Goal: Complete application form: Complete application form

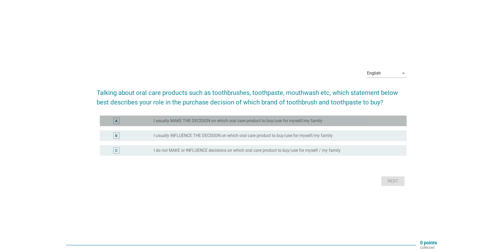
click at [226, 120] on label "I usually MAKE THE DECISION on which oral care product to buy/use for myself/my…" at bounding box center [238, 120] width 169 height 5
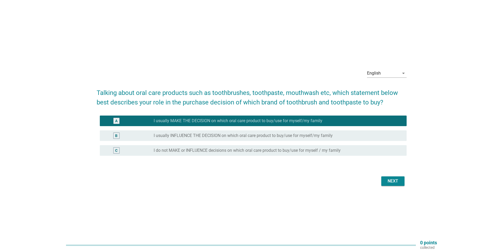
click at [393, 181] on div "Next" at bounding box center [393, 181] width 15 height 6
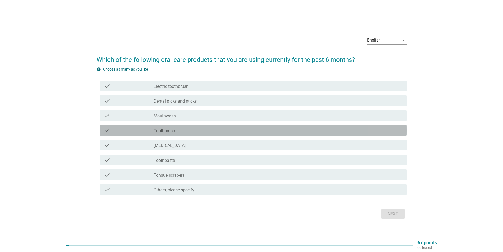
click at [180, 130] on div "check_box_outline_blank Toothbrush" at bounding box center [278, 130] width 249 height 6
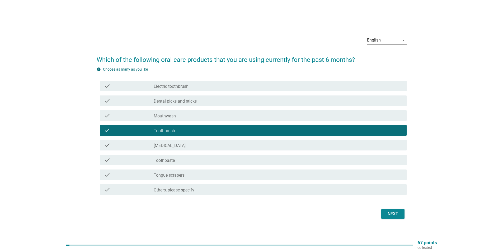
click at [179, 160] on div "check_box_outline_blank Toothpaste" at bounding box center [278, 160] width 249 height 6
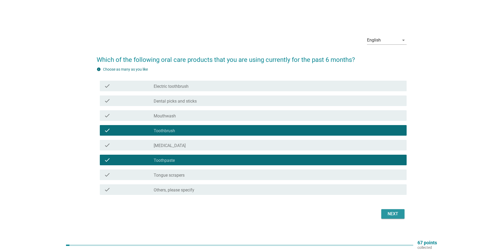
click at [392, 211] on div "Next" at bounding box center [393, 213] width 15 height 6
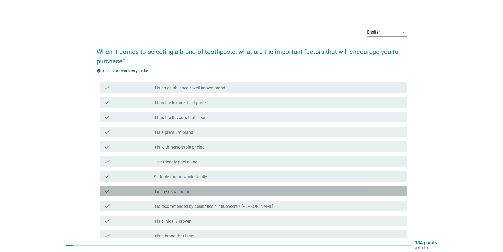
click at [212, 192] on div "check_box_outline_blank It is my usual brand" at bounding box center [278, 191] width 249 height 6
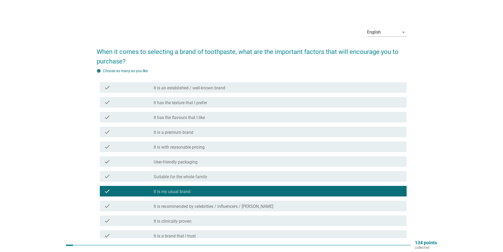
click at [222, 83] on div "check check_box_outline_blank It is an established / well-known brand" at bounding box center [253, 87] width 307 height 11
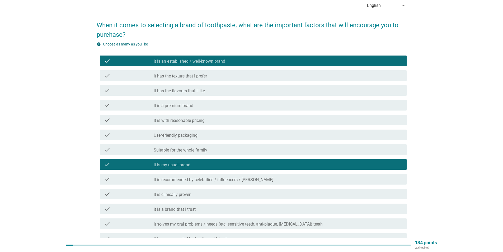
scroll to position [79, 0]
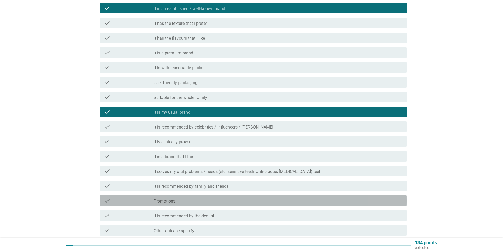
click at [192, 200] on div "check_box_outline_blank Promotions" at bounding box center [278, 200] width 249 height 6
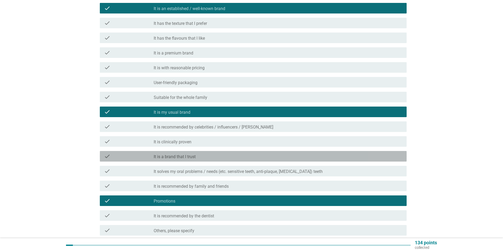
click at [196, 158] on label "It is a brand that I trust" at bounding box center [175, 156] width 42 height 5
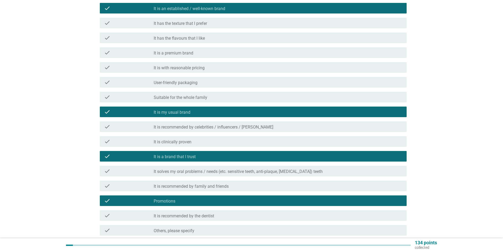
scroll to position [126, 0]
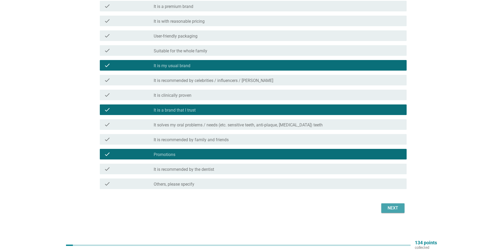
click at [386, 209] on div "Next" at bounding box center [393, 208] width 15 height 6
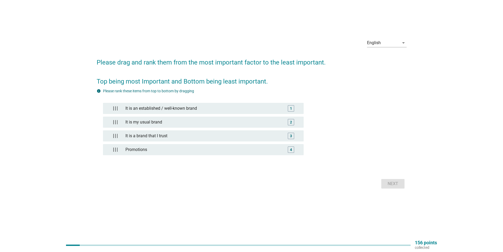
scroll to position [0, 0]
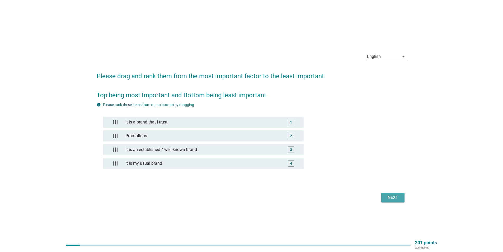
click at [392, 194] on button "Next" at bounding box center [392, 197] width 23 height 10
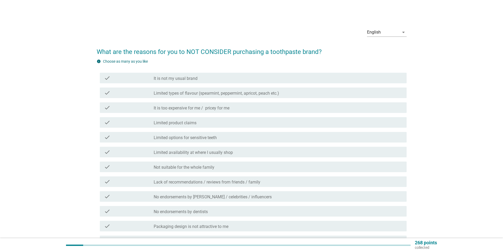
click at [222, 184] on label "Lack of recommendations / reviews from friends / family" at bounding box center [207, 181] width 107 height 5
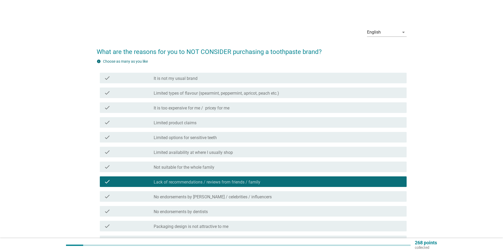
click at [214, 168] on label "Not suitable for the whole family" at bounding box center [184, 167] width 61 height 5
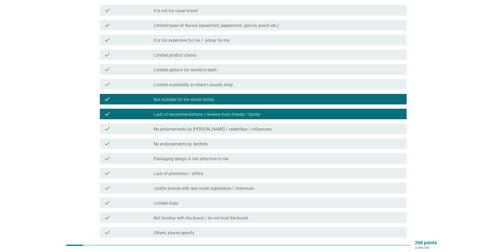
scroll to position [63, 0]
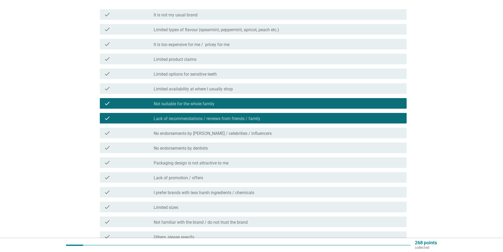
click at [205, 88] on label "Limited availability at where I usually shop" at bounding box center [193, 88] width 79 height 5
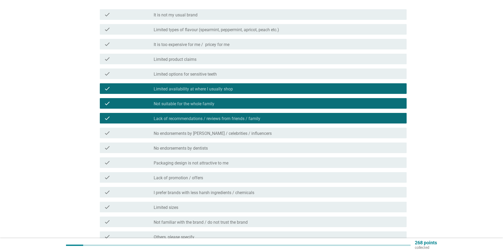
click at [200, 61] on div "check_box_outline_blank Limited product claims" at bounding box center [278, 59] width 249 height 6
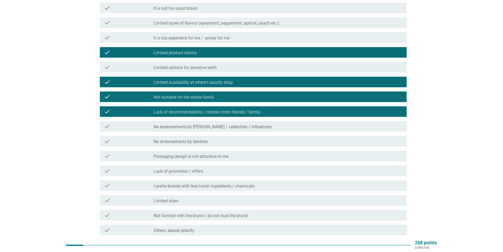
scroll to position [0, 0]
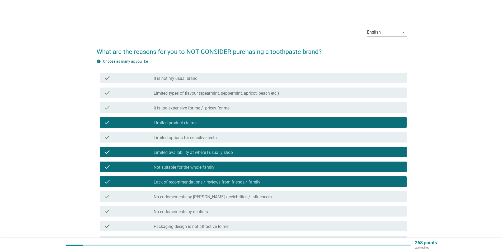
click at [208, 107] on label "It is too expensive for me / pricey for me" at bounding box center [192, 107] width 76 height 5
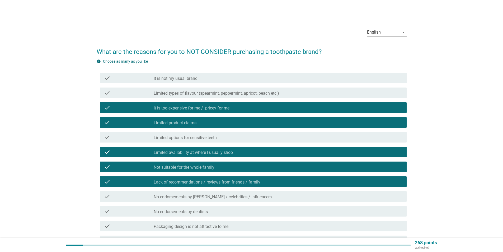
click at [207, 125] on div "check_box_outline_blank Limited product claims" at bounding box center [278, 122] width 249 height 6
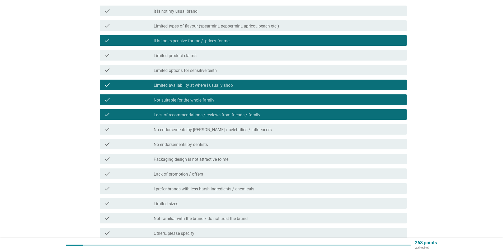
scroll to position [116, 0]
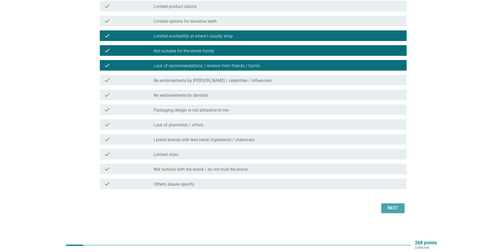
click at [395, 207] on div "Next" at bounding box center [393, 208] width 15 height 6
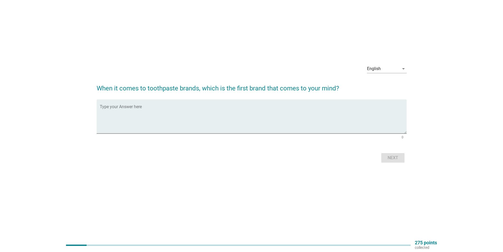
scroll to position [0, 0]
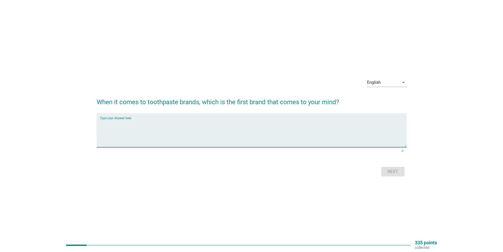
click at [218, 121] on textarea "Type your Answer here" at bounding box center [253, 133] width 307 height 28
type textarea "colgate"
click at [395, 171] on div "Next" at bounding box center [393, 171] width 15 height 6
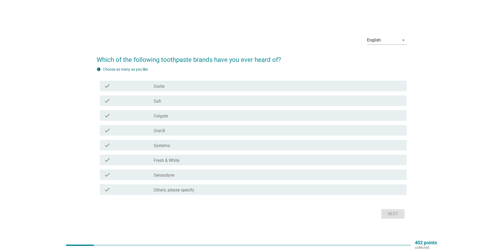
click at [167, 87] on div "check_box_outline_blank [PERSON_NAME]" at bounding box center [278, 86] width 249 height 6
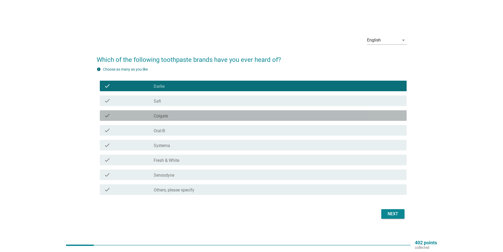
click at [176, 114] on div "check_box_outline_blank Colgate" at bounding box center [278, 115] width 249 height 6
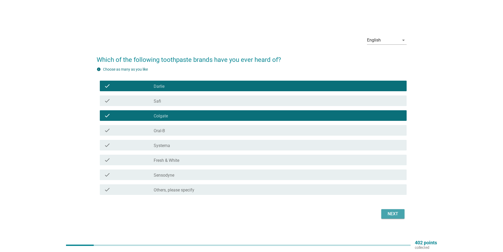
click at [397, 216] on div "Next" at bounding box center [393, 213] width 15 height 6
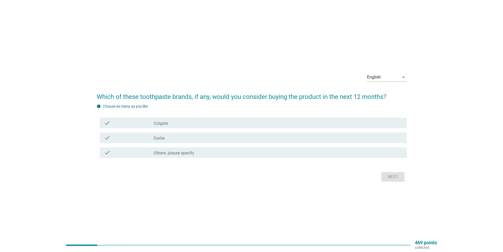
click at [173, 138] on div "check_box_outline_blank [PERSON_NAME]" at bounding box center [278, 137] width 249 height 6
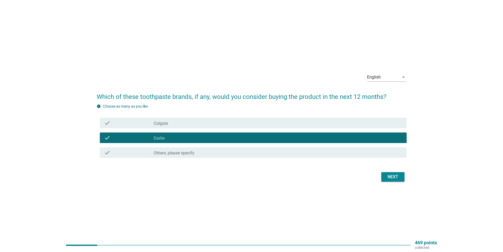
click at [176, 125] on div "check_box_outline_blank Colgate" at bounding box center [278, 123] width 249 height 6
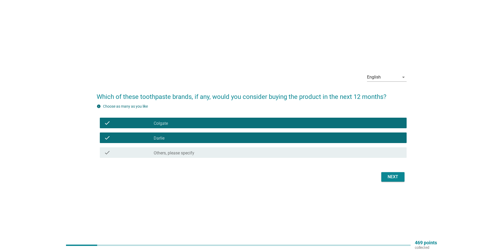
click at [387, 179] on div "Next" at bounding box center [393, 176] width 15 height 6
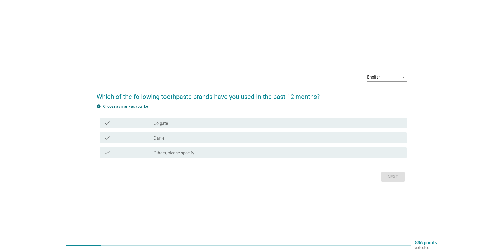
click at [174, 135] on div "check_box_outline_blank [PERSON_NAME]" at bounding box center [278, 137] width 249 height 6
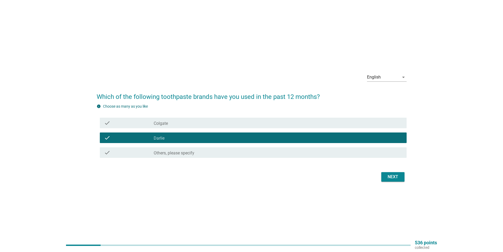
click at [397, 179] on div "Next" at bounding box center [393, 176] width 15 height 6
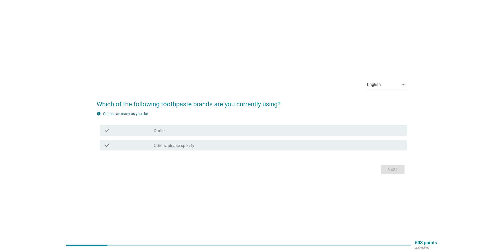
click at [180, 133] on div "check_box Darlie" at bounding box center [278, 130] width 249 height 6
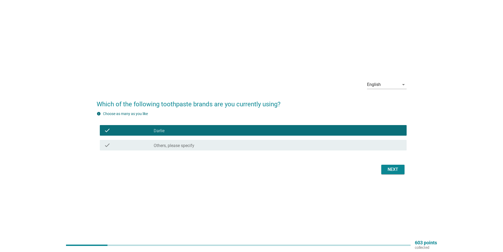
click at [394, 171] on div "Next" at bounding box center [393, 169] width 15 height 6
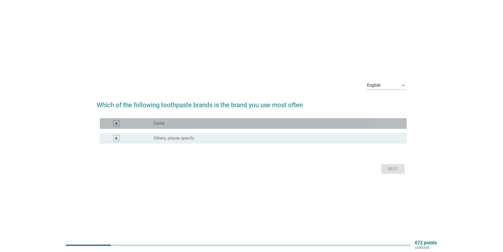
click at [177, 124] on div "radio_button_unchecked [PERSON_NAME]" at bounding box center [276, 123] width 245 height 5
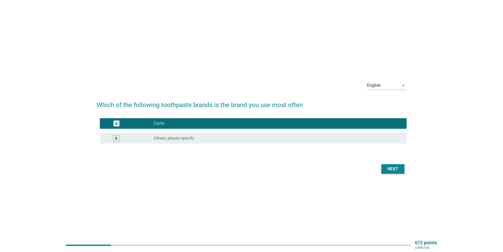
click at [395, 167] on div "Next" at bounding box center [393, 169] width 15 height 6
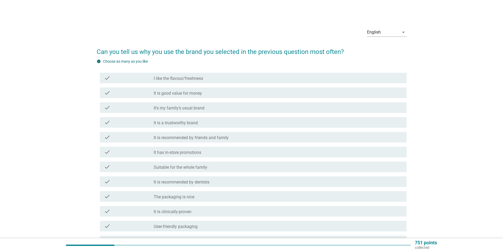
click at [198, 95] on label "It is good value for money" at bounding box center [178, 93] width 48 height 5
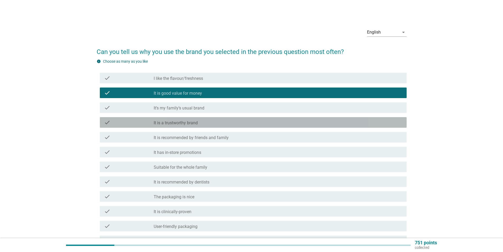
click at [197, 121] on label "It is a trustworthy brand" at bounding box center [176, 122] width 44 height 5
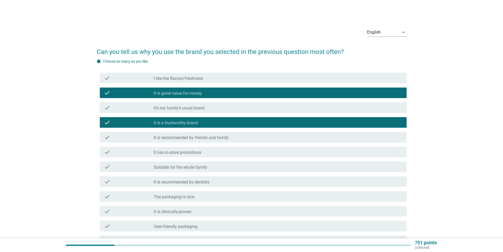
click at [208, 167] on div "check_box_outline_blank Suitable for the whole family" at bounding box center [278, 166] width 249 height 6
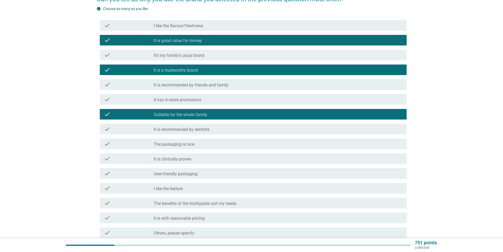
scroll to position [53, 0]
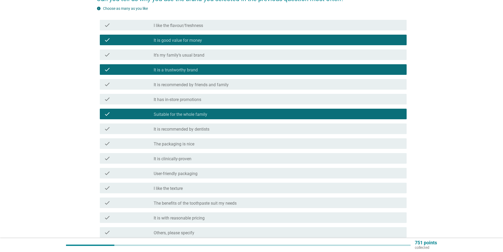
click at [184, 189] on div "check_box_outline_blank I like the texture" at bounding box center [278, 188] width 249 height 6
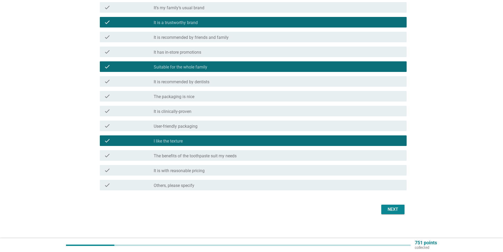
scroll to position [101, 0]
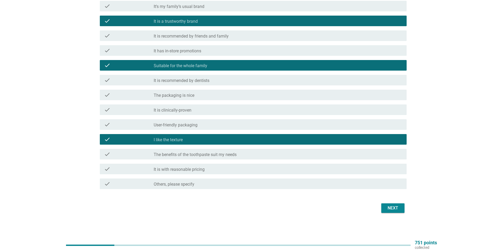
click at [190, 98] on div "check check_box_outline_blank The packaging is nice" at bounding box center [253, 95] width 307 height 11
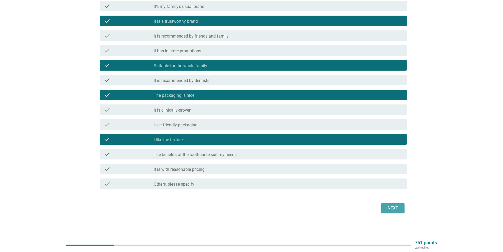
click at [395, 207] on div "Next" at bounding box center [393, 208] width 15 height 6
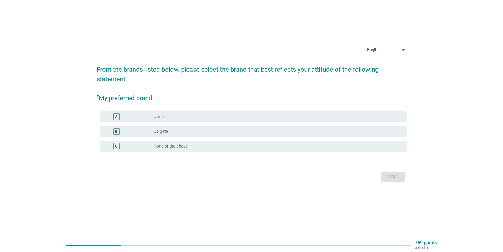
scroll to position [0, 0]
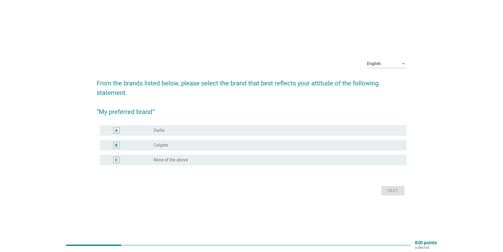
click at [169, 141] on div "B radio_button_unchecked Colgate" at bounding box center [253, 145] width 307 height 11
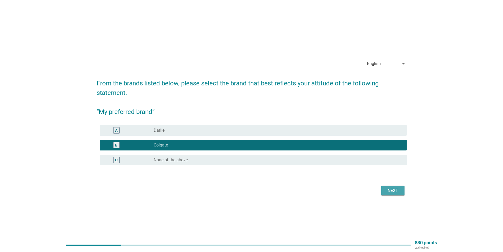
click at [404, 189] on button "Next" at bounding box center [392, 191] width 23 height 10
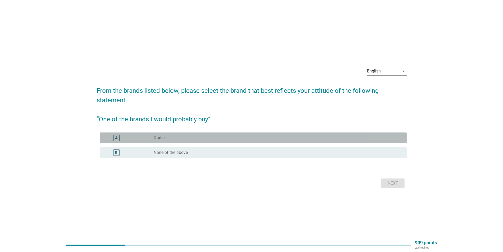
click at [194, 137] on div "radio_button_unchecked [PERSON_NAME]" at bounding box center [276, 137] width 245 height 5
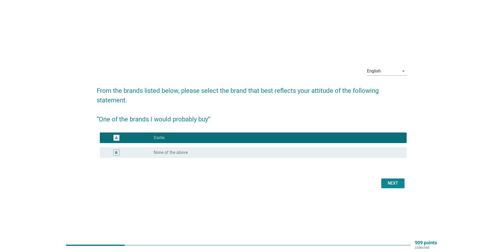
click at [394, 184] on div "Next" at bounding box center [393, 183] width 15 height 6
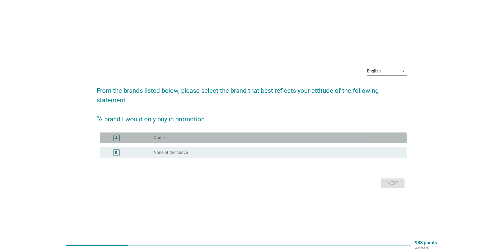
click at [187, 135] on div "radio_button_unchecked [PERSON_NAME]" at bounding box center [276, 137] width 245 height 5
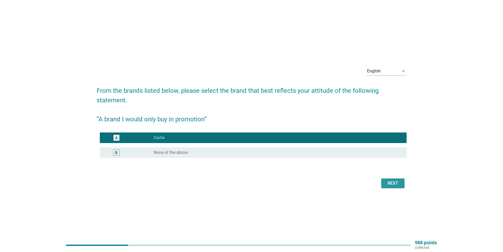
drag, startPoint x: 392, startPoint y: 186, endPoint x: 387, endPoint y: 186, distance: 4.5
click at [391, 186] on button "Next" at bounding box center [392, 183] width 23 height 10
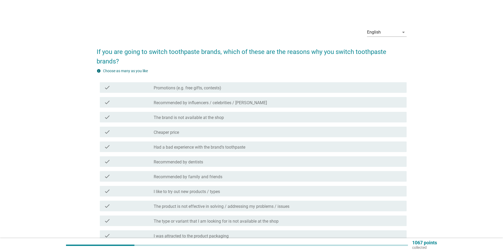
click at [180, 131] on div "check_box_outline_blank Cheaper price" at bounding box center [278, 132] width 249 height 6
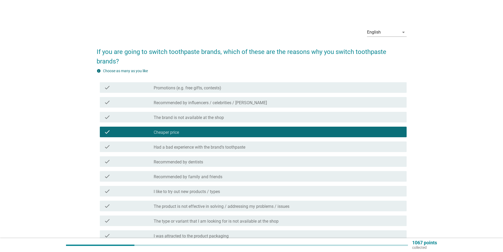
click at [186, 176] on label "Recommended by family and friends" at bounding box center [188, 176] width 69 height 5
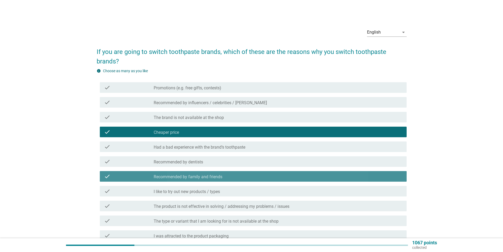
click at [187, 176] on label "Recommended by family and friends" at bounding box center [188, 176] width 69 height 5
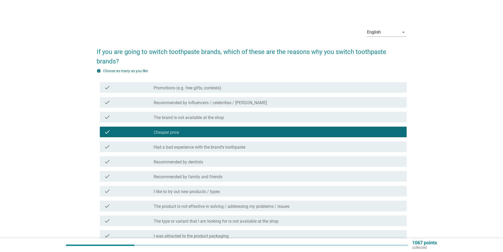
click at [194, 220] on label "The type or variant that I am looking for is not available at the shop" at bounding box center [216, 220] width 125 height 5
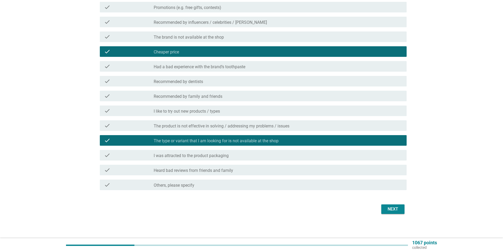
scroll to position [81, 0]
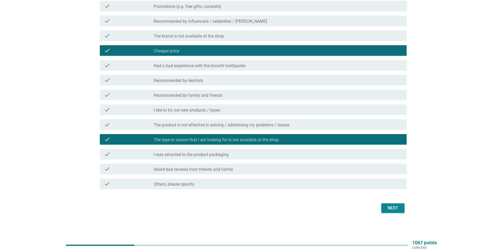
click at [180, 154] on label "I was attracted to the product packaging" at bounding box center [191, 154] width 75 height 5
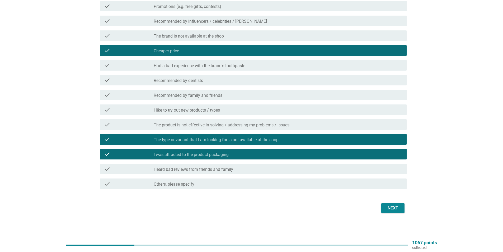
click at [189, 83] on div "check check_box_outline_blank Recommended by dentists" at bounding box center [253, 80] width 307 height 11
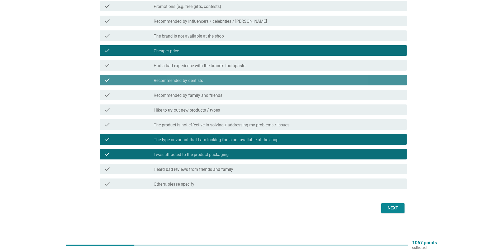
click at [221, 78] on div "check_box_outline_blank Recommended by dentists" at bounding box center [278, 80] width 249 height 6
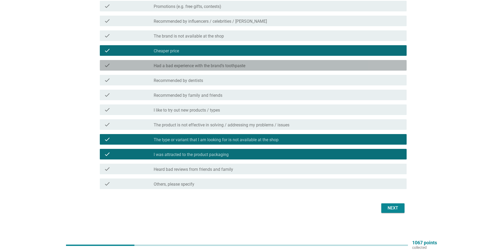
click at [224, 65] on label "Had a bad experience with the brand’s toothpaste" at bounding box center [200, 65] width 92 height 5
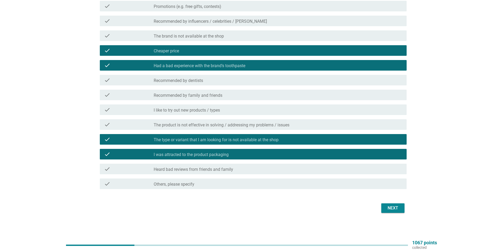
click at [228, 65] on label "Had a bad experience with the brand’s toothpaste" at bounding box center [200, 65] width 92 height 5
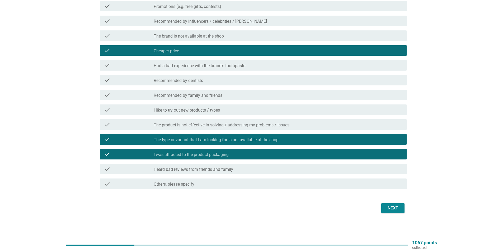
click at [388, 203] on div "Next" at bounding box center [252, 207] width 310 height 13
click at [389, 209] on div "Next" at bounding box center [393, 208] width 15 height 6
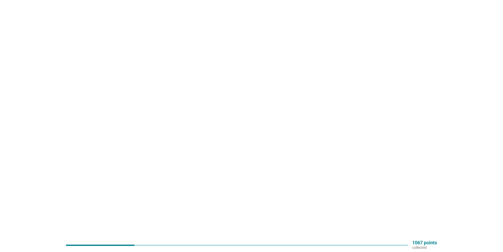
scroll to position [0, 0]
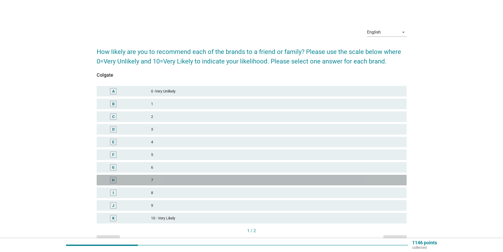
click at [185, 181] on div "7" at bounding box center [276, 180] width 251 height 6
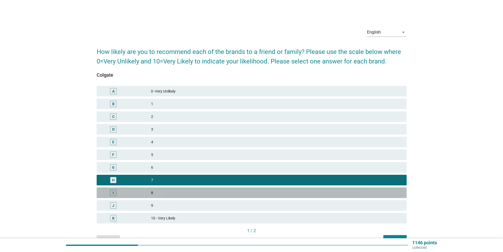
drag, startPoint x: 182, startPoint y: 188, endPoint x: 237, endPoint y: 204, distance: 56.5
click at [183, 188] on div "I 8" at bounding box center [252, 192] width 310 height 11
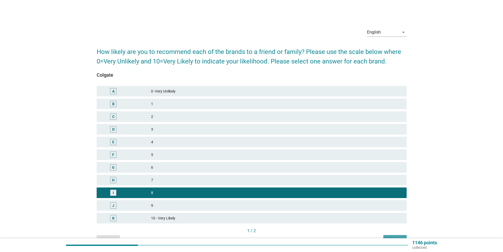
click at [401, 235] on button "Next" at bounding box center [394, 240] width 23 height 10
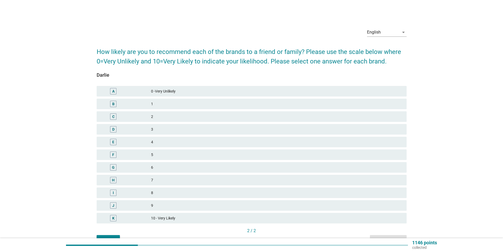
click at [172, 192] on div "8" at bounding box center [276, 192] width 251 height 6
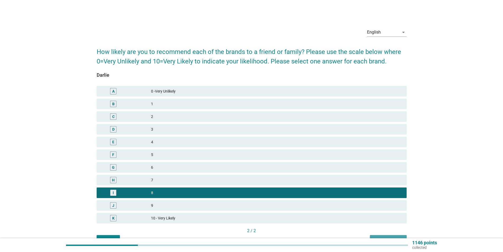
click at [394, 236] on button "Next question" at bounding box center [388, 240] width 37 height 10
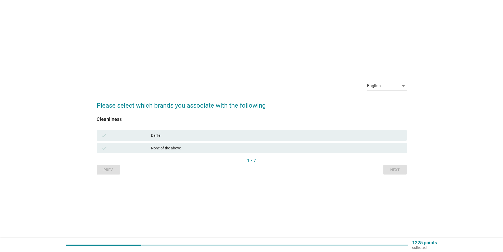
click at [220, 134] on div "Darlie" at bounding box center [276, 135] width 251 height 6
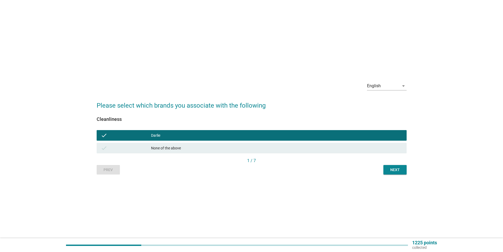
click at [394, 169] on div "Next" at bounding box center [395, 170] width 15 height 6
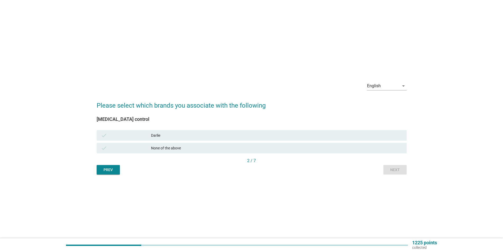
click at [211, 145] on div "None of the above" at bounding box center [276, 148] width 251 height 6
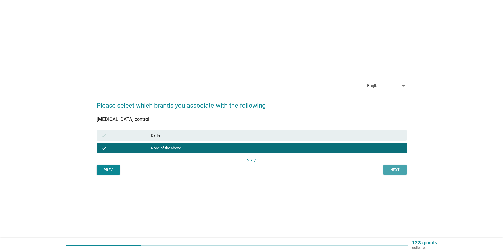
click at [398, 172] on div "Next" at bounding box center [395, 170] width 15 height 6
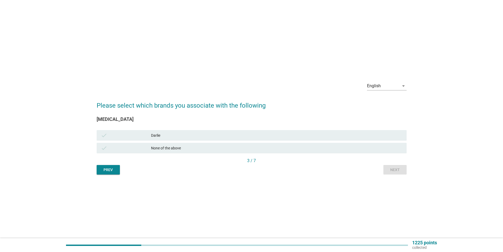
click at [175, 136] on div "Darlie" at bounding box center [276, 135] width 251 height 6
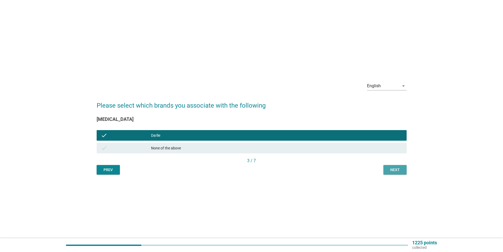
click at [401, 170] on div "Next" at bounding box center [395, 170] width 15 height 6
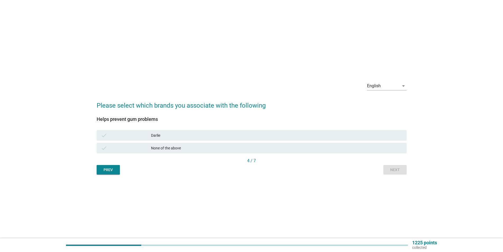
click at [178, 135] on div "Darlie" at bounding box center [276, 135] width 251 height 6
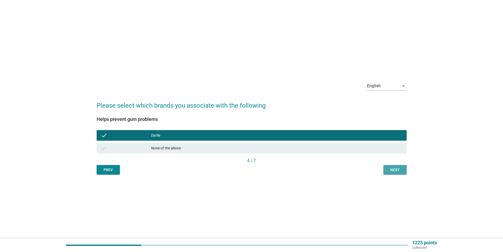
click at [387, 166] on button "Next" at bounding box center [394, 170] width 23 height 10
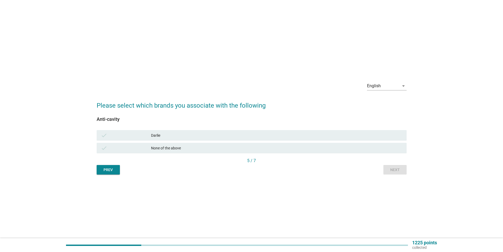
click at [138, 146] on div "check" at bounding box center [126, 148] width 50 height 6
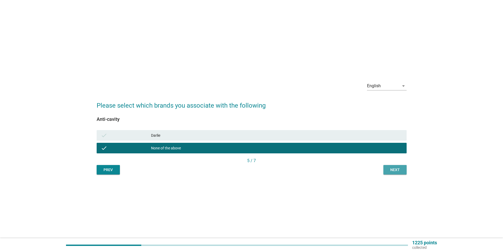
click at [392, 168] on div "Next" at bounding box center [395, 170] width 15 height 6
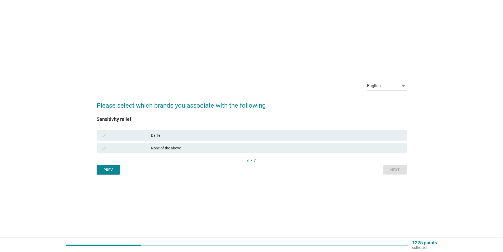
click at [336, 137] on div "Darlie" at bounding box center [276, 135] width 251 height 6
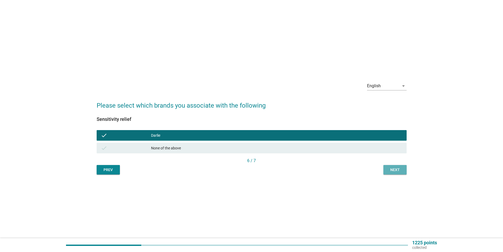
drag, startPoint x: 405, startPoint y: 170, endPoint x: 365, endPoint y: 158, distance: 42.0
click at [405, 170] on button "Next" at bounding box center [394, 170] width 23 height 10
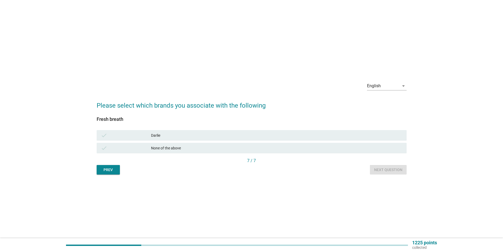
click at [332, 136] on div "Darlie" at bounding box center [276, 135] width 251 height 6
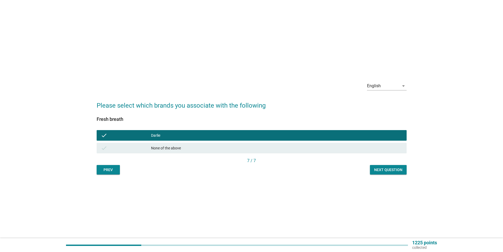
click at [385, 168] on div "Next question" at bounding box center [388, 170] width 28 height 6
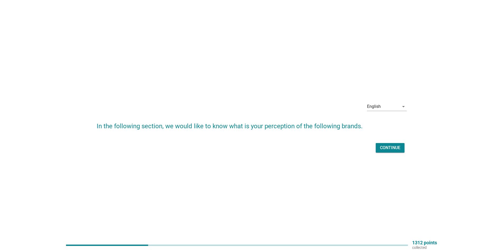
click at [392, 150] on div "Continue" at bounding box center [390, 147] width 20 height 6
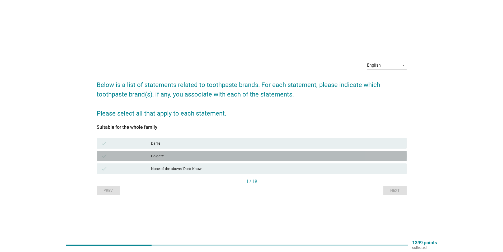
click at [205, 154] on div "Colgate" at bounding box center [276, 156] width 251 height 6
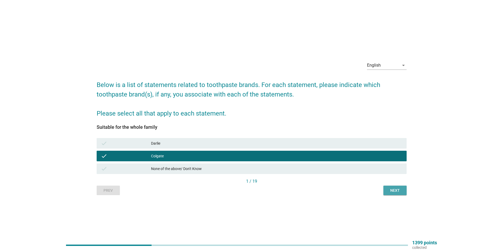
click at [387, 188] on button "Next" at bounding box center [394, 190] width 23 height 10
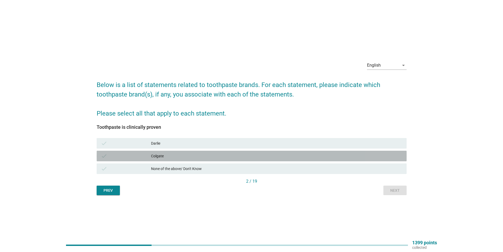
click at [249, 153] on div "Colgate" at bounding box center [276, 156] width 251 height 6
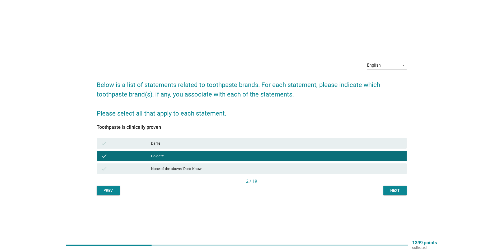
click at [392, 189] on div "Next" at bounding box center [395, 190] width 15 height 6
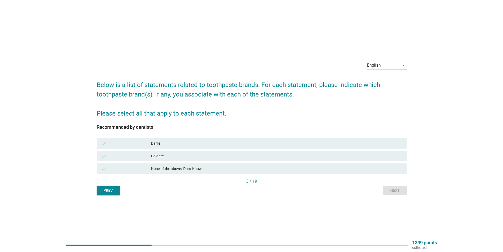
click at [320, 145] on div "Darlie" at bounding box center [276, 143] width 251 height 6
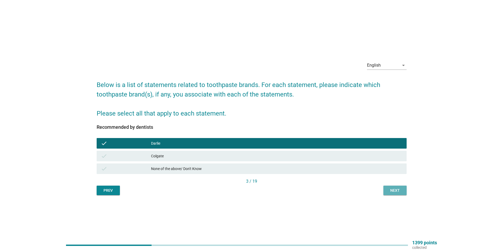
drag, startPoint x: 403, startPoint y: 190, endPoint x: 340, endPoint y: 169, distance: 66.0
click at [403, 190] on button "Next" at bounding box center [394, 190] width 23 height 10
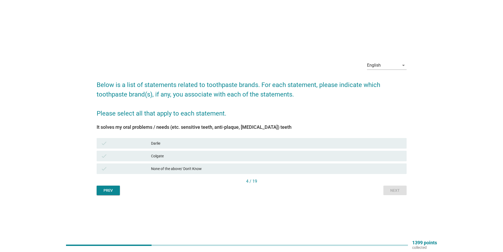
click at [259, 152] on div "check Colgate" at bounding box center [252, 156] width 310 height 11
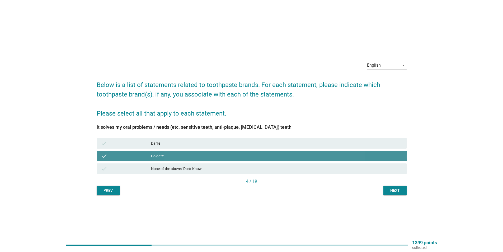
click at [260, 144] on div "Darlie" at bounding box center [276, 143] width 251 height 6
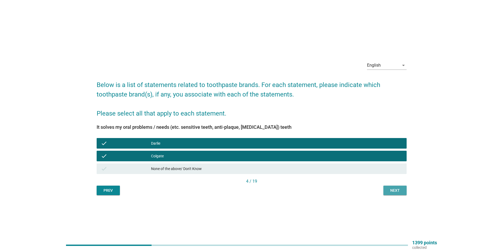
click at [387, 188] on button "Next" at bounding box center [394, 190] width 23 height 10
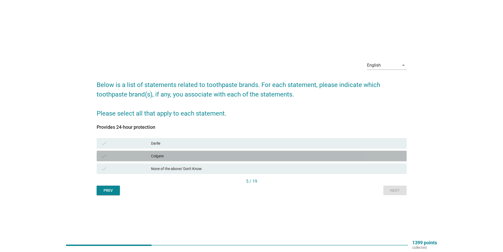
drag, startPoint x: 222, startPoint y: 156, endPoint x: 314, endPoint y: 176, distance: 94.6
click at [222, 156] on div "Colgate" at bounding box center [276, 156] width 251 height 6
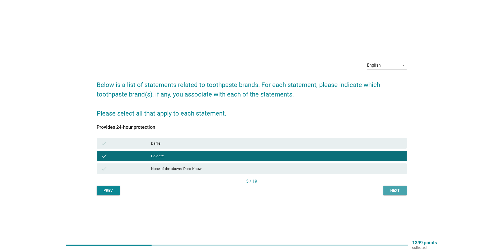
click at [393, 188] on div "Next" at bounding box center [395, 190] width 15 height 6
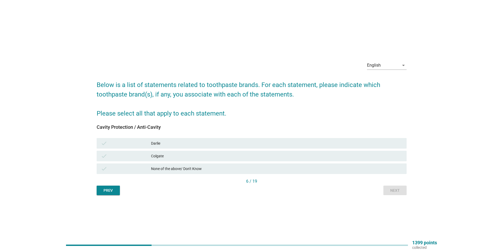
click at [329, 149] on div "check Colgate" at bounding box center [252, 155] width 312 height 13
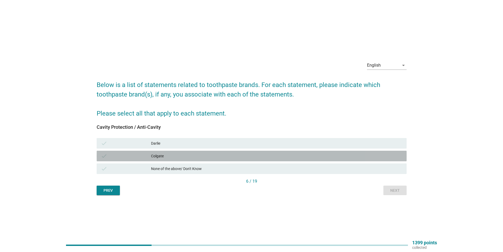
click at [379, 159] on div "check Colgate" at bounding box center [252, 156] width 310 height 11
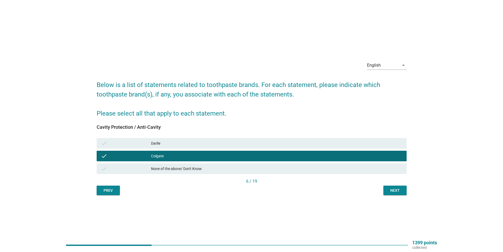
click at [399, 188] on div "Next" at bounding box center [395, 190] width 15 height 6
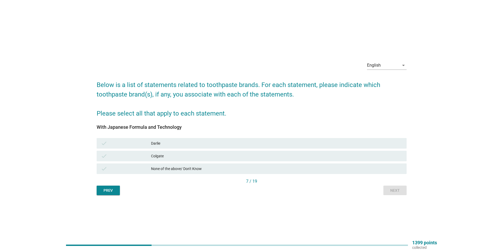
click at [233, 143] on div "Darlie" at bounding box center [276, 143] width 251 height 6
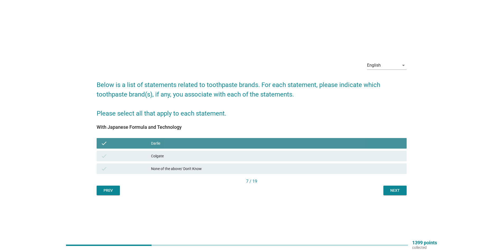
click at [234, 150] on div "check Colgate" at bounding box center [252, 155] width 312 height 13
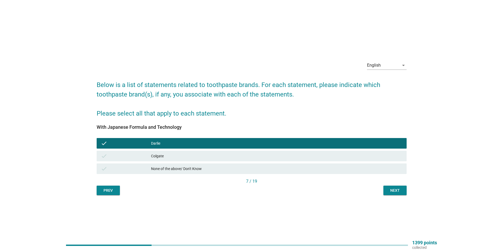
drag, startPoint x: 273, startPoint y: 158, endPoint x: 287, endPoint y: 161, distance: 13.8
click at [274, 158] on div "Colgate" at bounding box center [276, 156] width 251 height 6
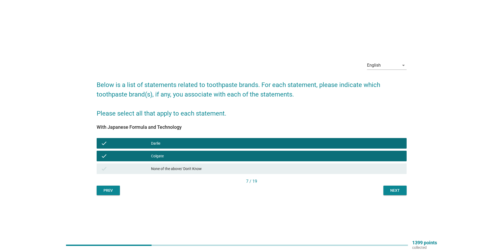
click at [386, 190] on button "Next" at bounding box center [394, 190] width 23 height 10
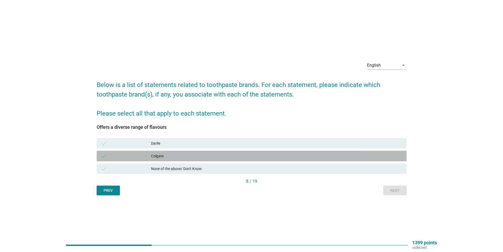
click at [315, 157] on div "Colgate" at bounding box center [276, 156] width 251 height 6
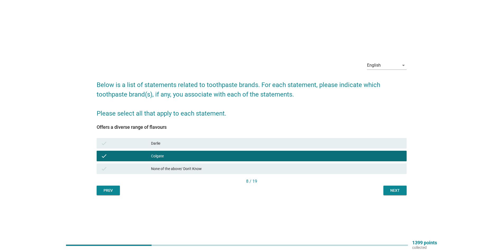
click at [394, 188] on div "Next" at bounding box center [395, 190] width 15 height 6
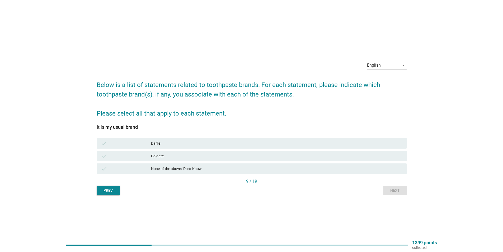
click at [316, 145] on div "Darlie" at bounding box center [276, 143] width 251 height 6
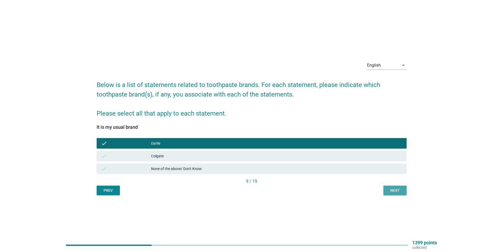
click at [397, 186] on button "Next" at bounding box center [394, 190] width 23 height 10
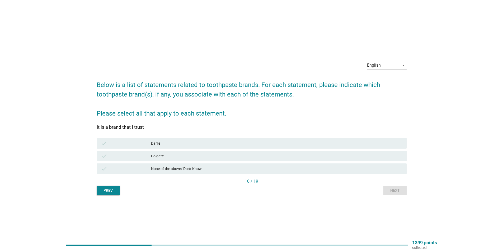
click at [317, 158] on div "Colgate" at bounding box center [276, 156] width 251 height 6
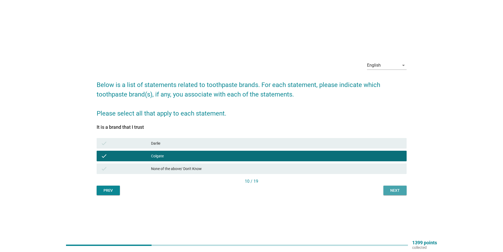
click at [393, 191] on div "Next" at bounding box center [395, 190] width 15 height 6
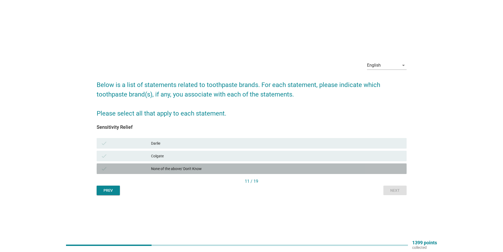
click at [345, 171] on div "None of the above/ Don't Know" at bounding box center [276, 168] width 251 height 6
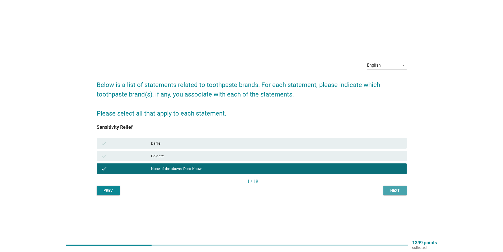
click at [395, 188] on div "Next" at bounding box center [395, 190] width 15 height 6
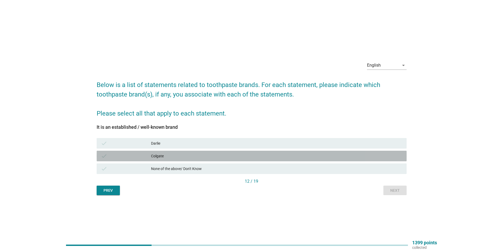
click at [302, 159] on div "check Colgate" at bounding box center [252, 156] width 310 height 11
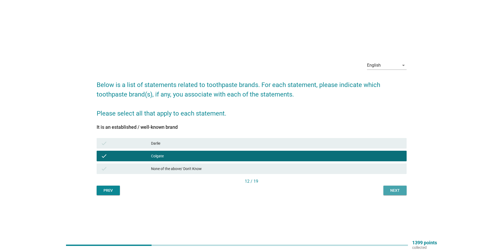
click at [398, 192] on div "Next" at bounding box center [395, 190] width 15 height 6
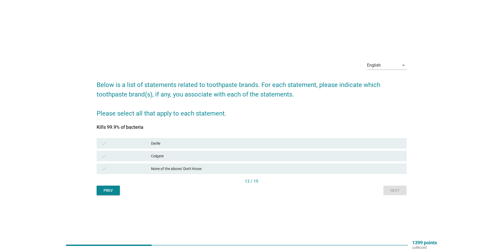
click at [284, 145] on div "Darlie" at bounding box center [276, 143] width 251 height 6
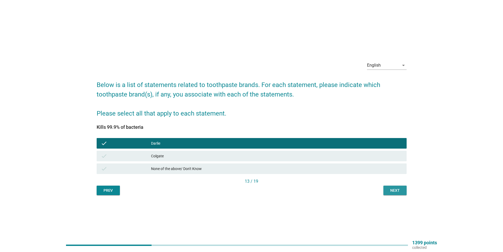
click at [401, 192] on div "Next" at bounding box center [395, 190] width 15 height 6
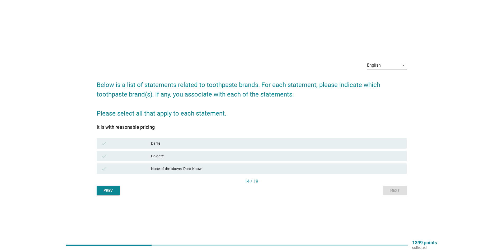
click at [281, 147] on div "check [PERSON_NAME]" at bounding box center [252, 143] width 310 height 11
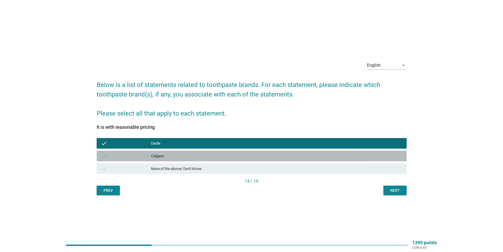
click at [277, 155] on div "Colgate" at bounding box center [276, 156] width 251 height 6
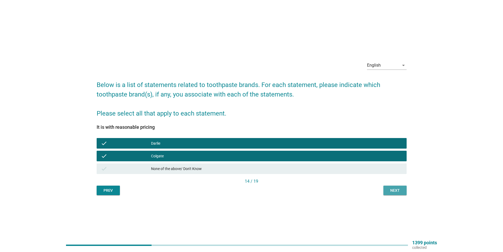
click at [389, 187] on div "Next" at bounding box center [395, 190] width 15 height 6
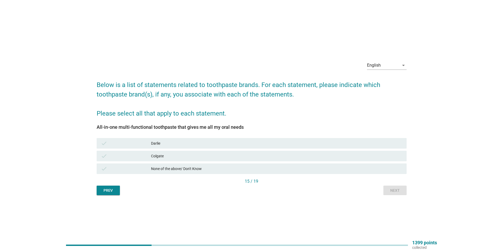
click at [242, 143] on div "Darlie" at bounding box center [276, 143] width 251 height 6
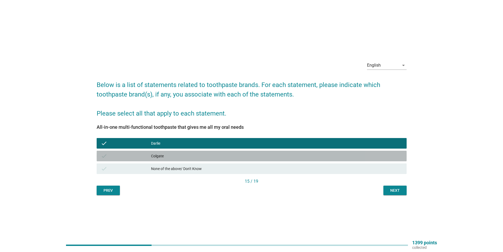
click at [241, 152] on div "check Colgate" at bounding box center [252, 156] width 310 height 11
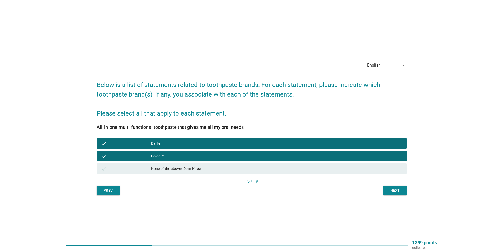
click at [394, 192] on div "Next" at bounding box center [395, 190] width 15 height 6
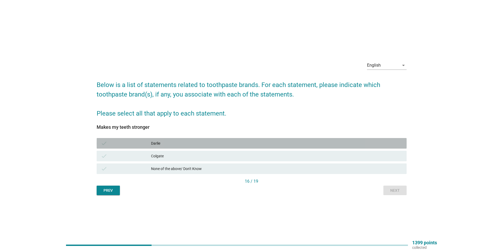
drag, startPoint x: 244, startPoint y: 145, endPoint x: 288, endPoint y: 159, distance: 45.6
click at [245, 145] on div "Darlie" at bounding box center [276, 143] width 251 height 6
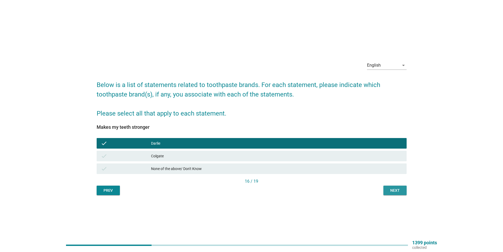
click at [390, 190] on div "Next" at bounding box center [395, 190] width 15 height 6
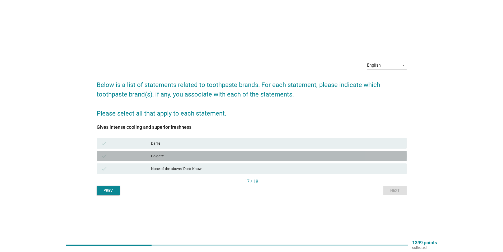
click at [263, 157] on div "Colgate" at bounding box center [276, 156] width 251 height 6
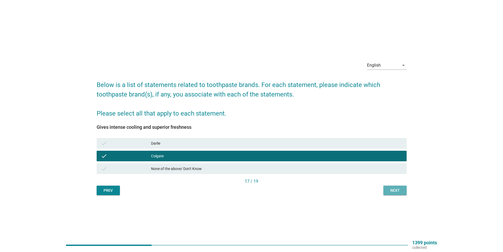
drag, startPoint x: 395, startPoint y: 190, endPoint x: 338, endPoint y: 175, distance: 59.2
click at [394, 190] on div "Next" at bounding box center [395, 190] width 15 height 6
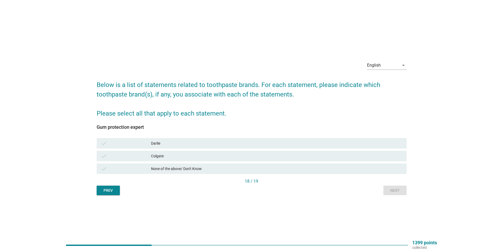
click at [247, 145] on div "Darlie" at bounding box center [276, 143] width 251 height 6
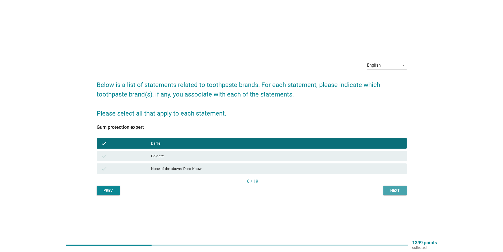
click at [388, 188] on div "Next" at bounding box center [395, 190] width 15 height 6
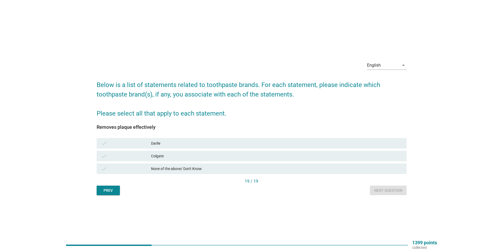
click at [272, 157] on div "Colgate" at bounding box center [276, 156] width 251 height 6
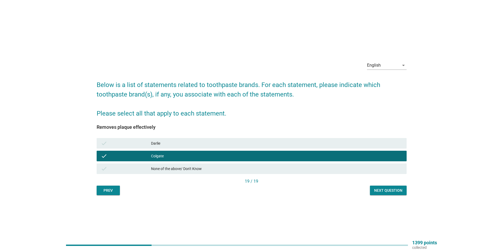
click at [394, 192] on div "Next question" at bounding box center [388, 190] width 28 height 6
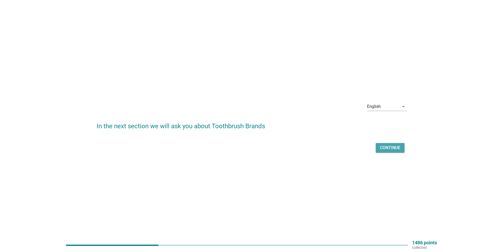
click at [393, 150] on div "Continue" at bounding box center [390, 147] width 20 height 6
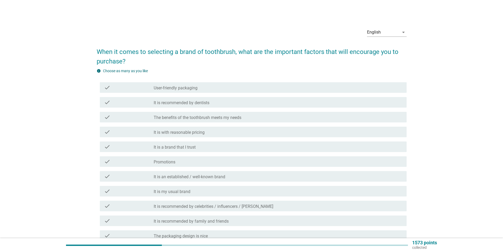
click at [198, 164] on div "check_box_outline_blank Promotions" at bounding box center [278, 161] width 249 height 6
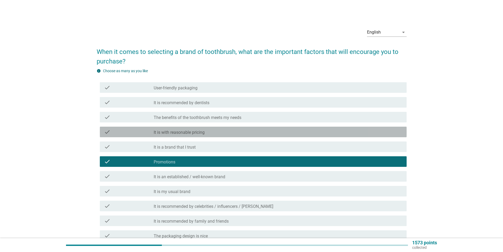
click at [210, 132] on div "check_box_outline_blank It is with reasonable pricing" at bounding box center [278, 132] width 249 height 6
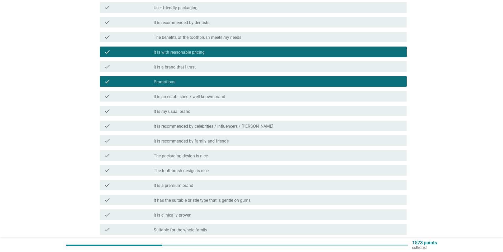
scroll to position [140, 0]
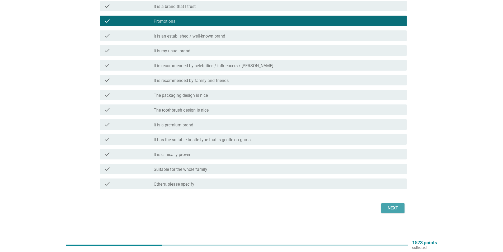
click at [384, 207] on button "Next" at bounding box center [392, 208] width 23 height 10
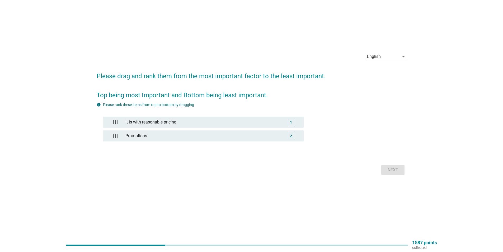
scroll to position [0, 0]
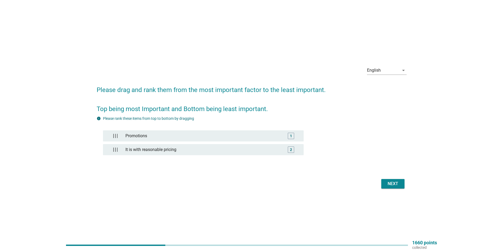
click at [401, 182] on button "Next" at bounding box center [392, 184] width 23 height 10
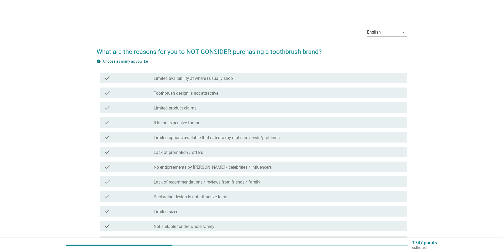
click at [210, 123] on div "check_box_outline_blank It is too expensive for me" at bounding box center [278, 122] width 249 height 6
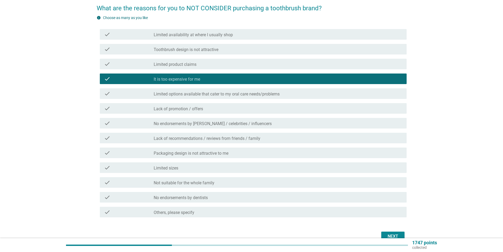
scroll to position [72, 0]
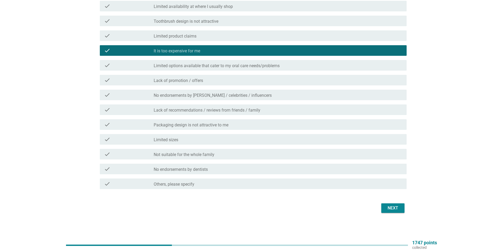
click at [387, 204] on button "Next" at bounding box center [392, 208] width 23 height 10
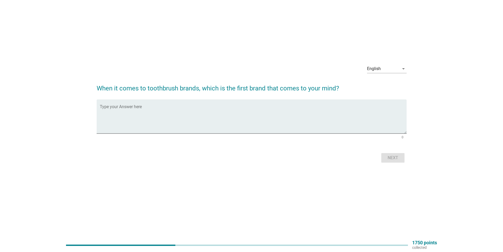
scroll to position [0, 0]
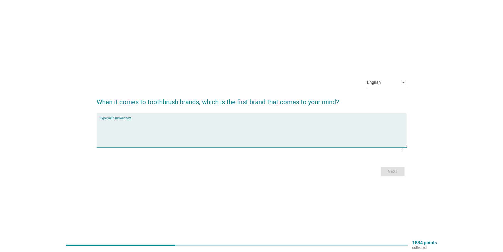
click at [208, 129] on textarea "Type your Answer here" at bounding box center [253, 133] width 307 height 28
type textarea "orab"
click at [397, 173] on div "Next" at bounding box center [393, 171] width 15 height 6
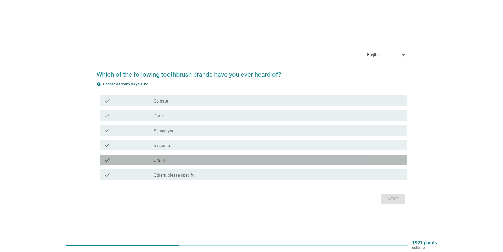
click at [171, 159] on div "check_box_outline_blank Oral-B" at bounding box center [278, 160] width 249 height 6
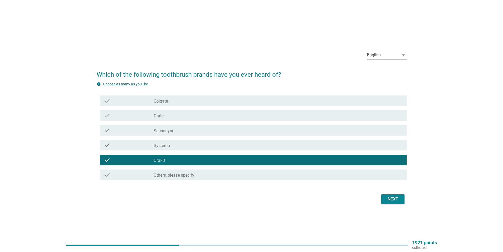
click at [174, 145] on div "check_box_outline_blank Systema" at bounding box center [278, 145] width 249 height 6
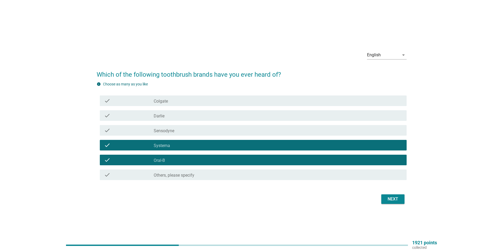
click at [396, 200] on div "Next" at bounding box center [393, 199] width 15 height 6
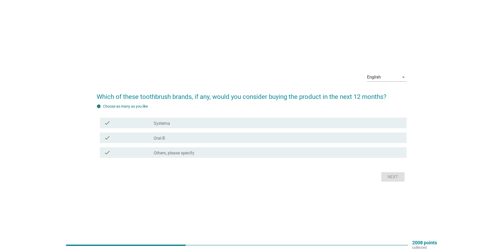
click at [162, 135] on label "Oral-B" at bounding box center [159, 137] width 11 height 5
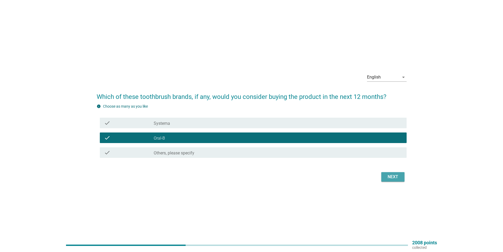
click at [395, 178] on div "Next" at bounding box center [393, 176] width 15 height 6
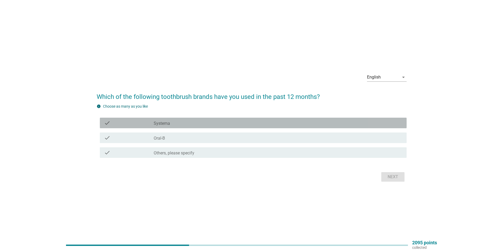
click at [185, 124] on div "check_box_outline_blank Systema" at bounding box center [278, 123] width 249 height 6
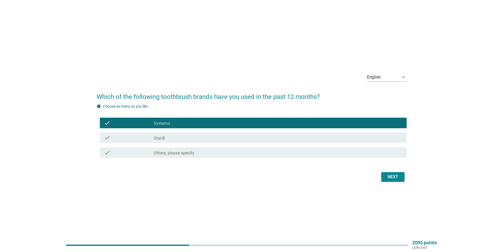
click at [362, 138] on div "check_box Oral-B" at bounding box center [278, 137] width 249 height 6
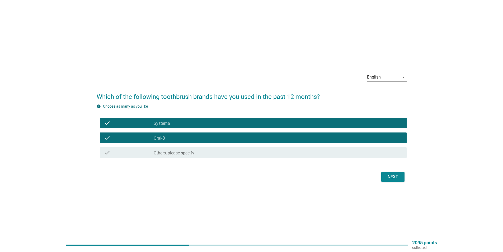
click at [391, 175] on div "Next" at bounding box center [393, 176] width 15 height 6
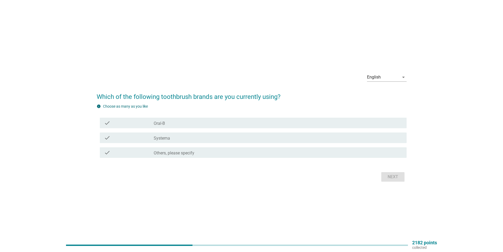
click at [185, 122] on div "check_box Oral-B" at bounding box center [278, 123] width 249 height 6
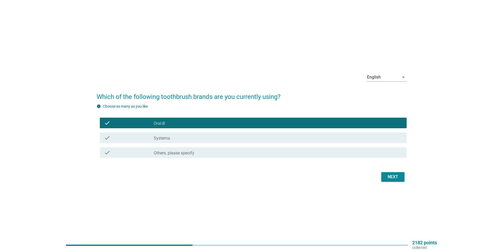
click at [397, 179] on div "Next" at bounding box center [393, 176] width 15 height 6
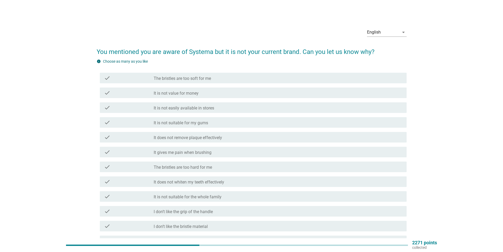
click at [218, 167] on div "check_box_outline_blank The bristles are too hard for me" at bounding box center [278, 166] width 249 height 6
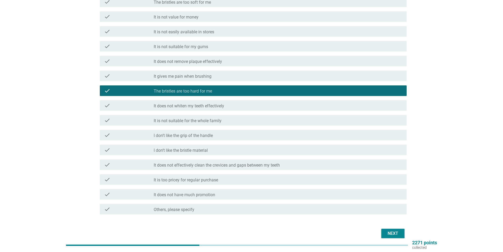
scroll to position [79, 0]
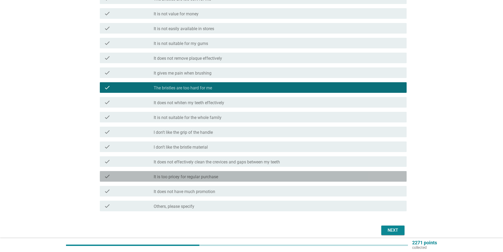
click at [208, 175] on label "It is too pricey for regular purchase" at bounding box center [186, 176] width 64 height 5
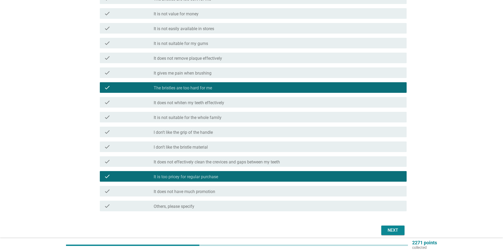
click at [391, 228] on div "Next" at bounding box center [393, 230] width 15 height 6
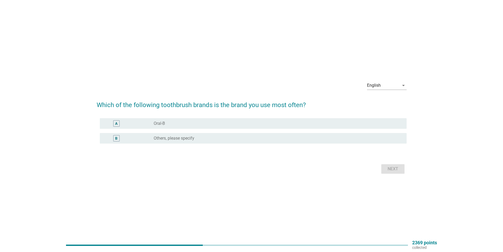
click at [193, 126] on div "radio_button_unchecked Oral-B" at bounding box center [278, 123] width 249 height 6
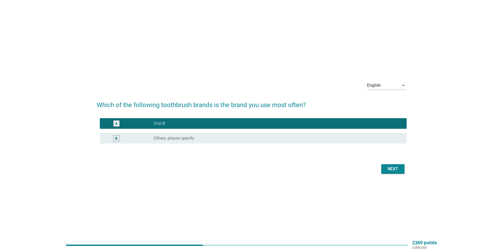
click at [385, 168] on button "Next" at bounding box center [392, 169] width 23 height 10
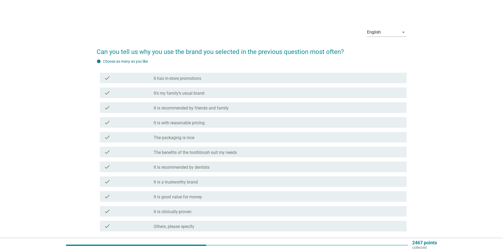
click at [209, 194] on div "check_box_outline_blank It is good value for money" at bounding box center [278, 196] width 249 height 6
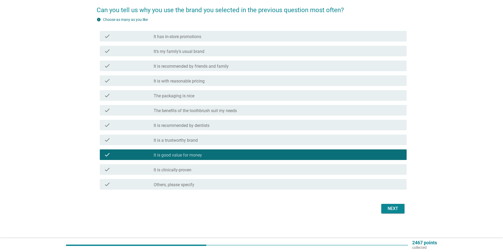
scroll to position [42, 0]
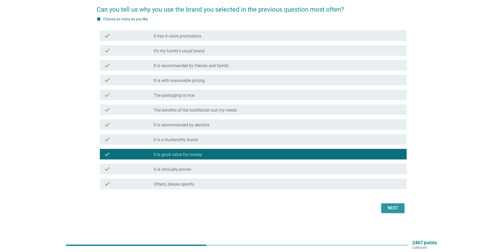
click at [386, 206] on div "Next" at bounding box center [393, 208] width 15 height 6
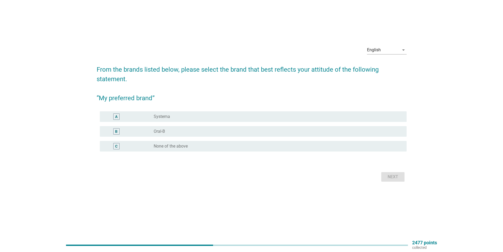
scroll to position [0, 0]
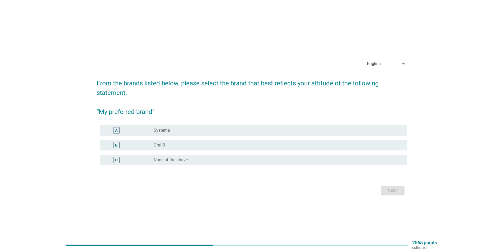
click at [171, 144] on div "radio_button_unchecked Oral-B" at bounding box center [276, 144] width 245 height 5
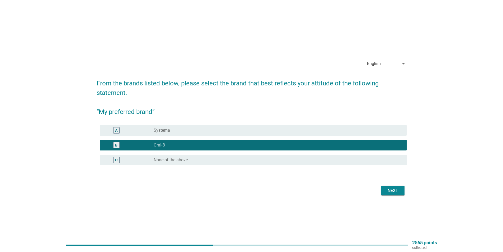
click at [180, 131] on div "radio_button_unchecked Systema" at bounding box center [276, 130] width 245 height 5
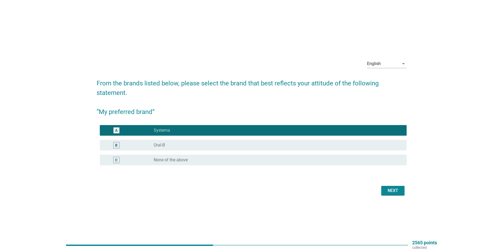
click at [391, 190] on div "Next" at bounding box center [393, 190] width 15 height 6
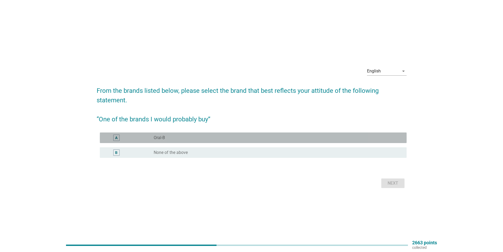
click at [173, 140] on div "radio_button_unchecked Oral-B" at bounding box center [278, 137] width 249 height 6
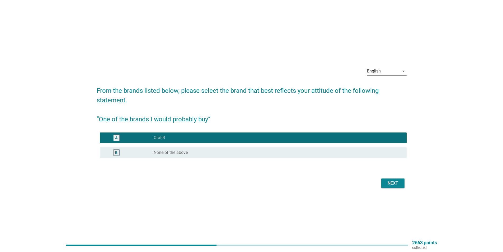
click at [389, 180] on div "Next" at bounding box center [393, 183] width 15 height 6
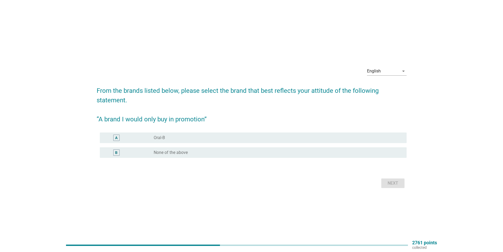
drag, startPoint x: 165, startPoint y: 139, endPoint x: 181, endPoint y: 141, distance: 15.7
click at [165, 139] on div "radio_button_unchecked Oral-B" at bounding box center [276, 137] width 245 height 5
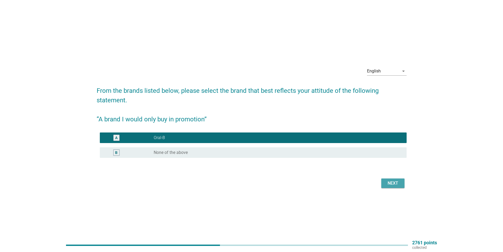
drag, startPoint x: 394, startPoint y: 186, endPoint x: 224, endPoint y: 154, distance: 172.8
click at [393, 186] on button "Next" at bounding box center [392, 183] width 23 height 10
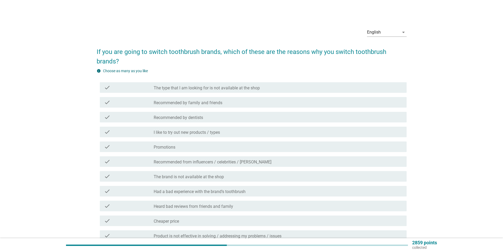
click at [182, 148] on div "check_box_outline_blank Promotions" at bounding box center [278, 146] width 249 height 6
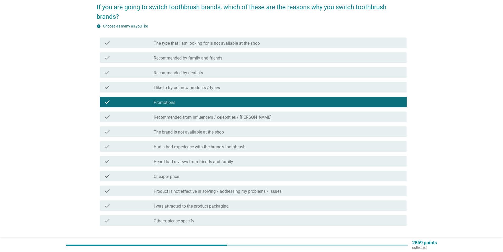
scroll to position [81, 0]
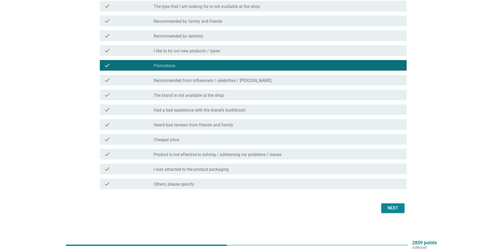
click at [387, 204] on button "Next" at bounding box center [392, 208] width 23 height 10
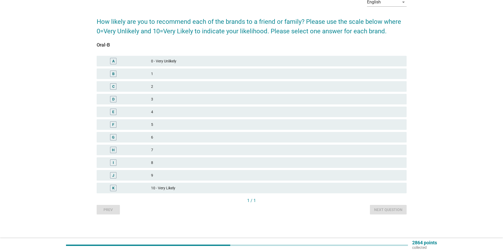
scroll to position [0, 0]
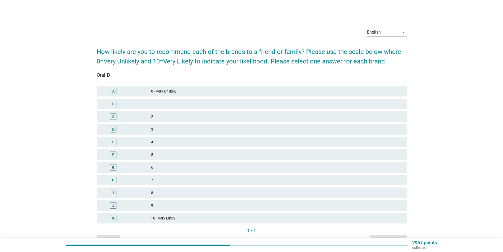
drag, startPoint x: 176, startPoint y: 194, endPoint x: 181, endPoint y: 194, distance: 4.8
click at [177, 194] on div "8" at bounding box center [276, 192] width 251 height 6
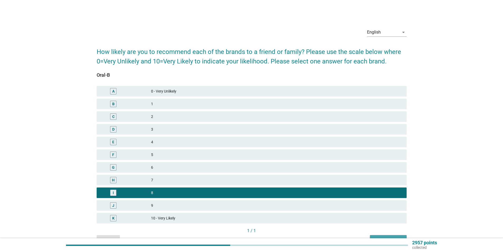
click at [396, 235] on button "Next question" at bounding box center [388, 240] width 37 height 10
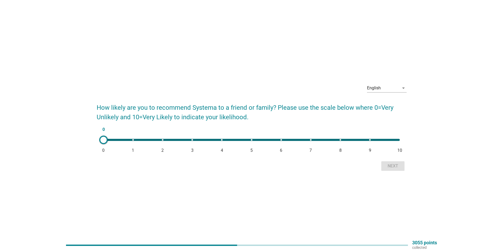
click at [340, 148] on span "8" at bounding box center [340, 150] width 2 height 6
type input "8"
click at [395, 166] on div "Next" at bounding box center [393, 166] width 15 height 6
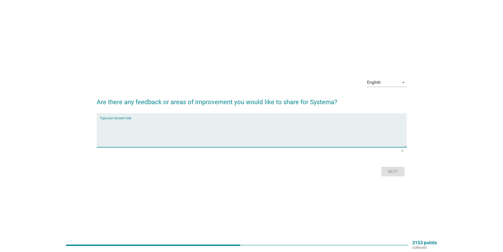
click at [290, 122] on textarea "Type your Answer here" at bounding box center [253, 133] width 307 height 28
type textarea "n/a"
click at [399, 170] on div "Next" at bounding box center [393, 171] width 15 height 6
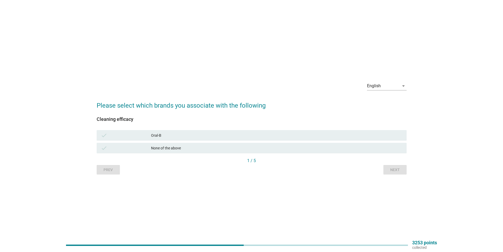
click at [200, 148] on div "None of the above" at bounding box center [276, 148] width 251 height 6
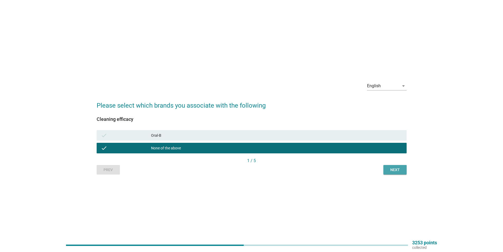
click at [396, 168] on div "Next" at bounding box center [395, 170] width 15 height 6
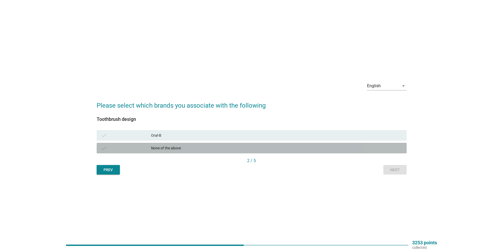
click at [342, 147] on div "None of the above" at bounding box center [276, 148] width 251 height 6
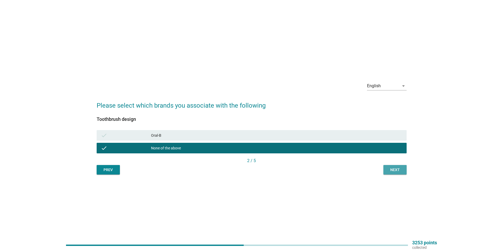
click at [401, 169] on div "Next" at bounding box center [395, 170] width 15 height 6
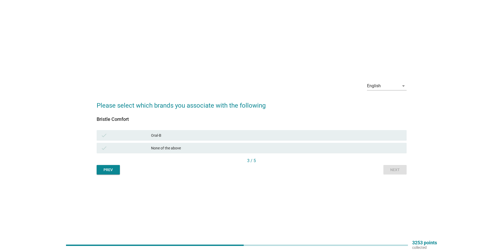
click at [334, 135] on div "Oral-B" at bounding box center [276, 135] width 251 height 6
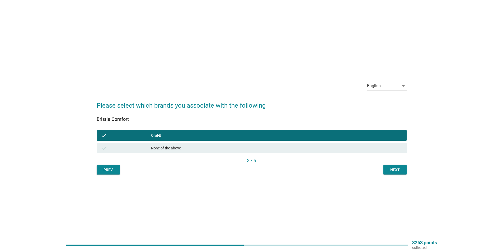
click at [392, 167] on div "Next" at bounding box center [395, 170] width 15 height 6
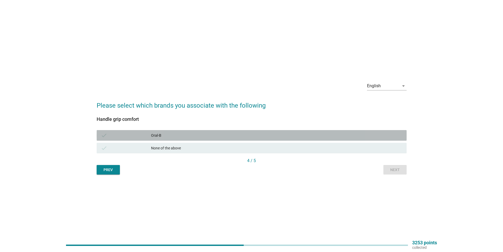
click at [365, 138] on div "check Oral-B" at bounding box center [252, 135] width 310 height 11
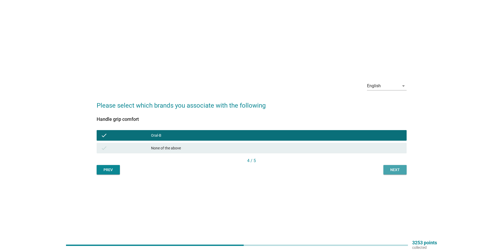
click at [401, 166] on button "Next" at bounding box center [394, 170] width 23 height 10
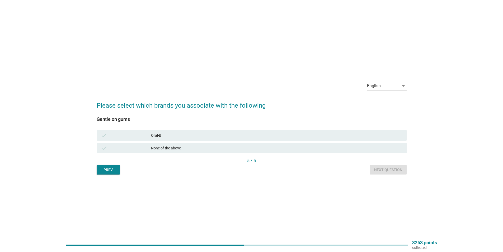
click at [370, 137] on div "Oral-B" at bounding box center [276, 135] width 251 height 6
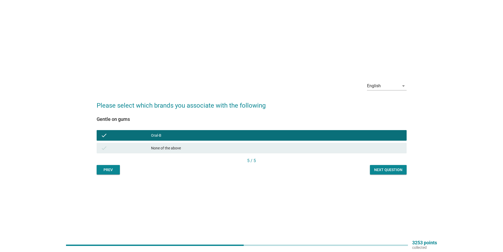
click at [393, 171] on div "Next question" at bounding box center [388, 170] width 28 height 6
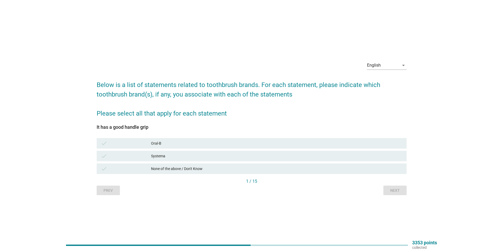
click at [192, 145] on div "Oral-B" at bounding box center [276, 143] width 251 height 6
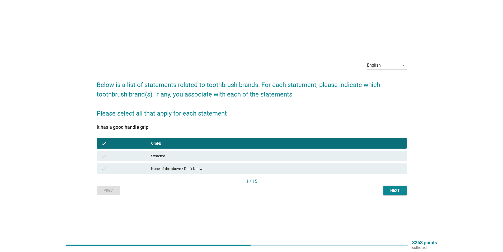
drag, startPoint x: 194, startPoint y: 153, endPoint x: 239, endPoint y: 162, distance: 46.2
click at [195, 153] on div "Systema" at bounding box center [276, 156] width 251 height 6
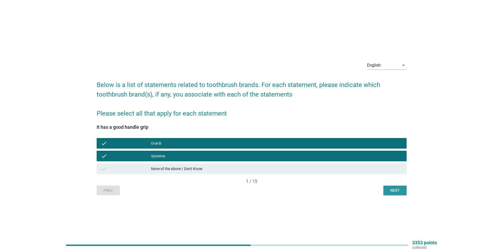
click at [400, 194] on button "Next" at bounding box center [394, 190] width 23 height 10
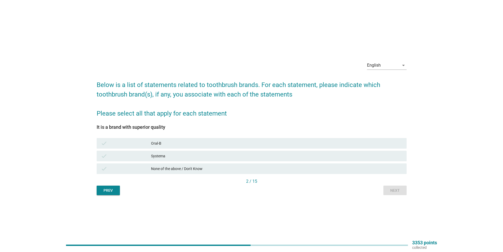
click at [298, 158] on div "Systema" at bounding box center [276, 156] width 251 height 6
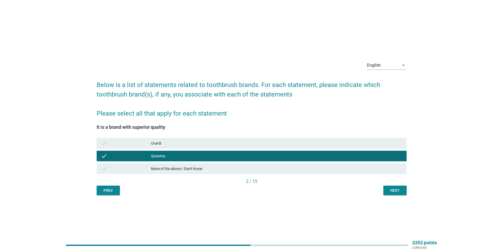
click at [391, 188] on div "Next" at bounding box center [395, 190] width 15 height 6
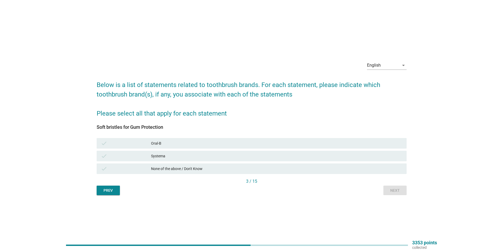
click at [375, 144] on div "Oral-B" at bounding box center [276, 143] width 251 height 6
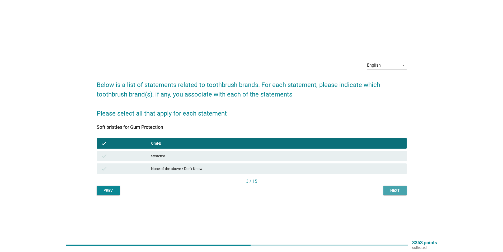
click at [401, 185] on button "Next" at bounding box center [394, 190] width 23 height 10
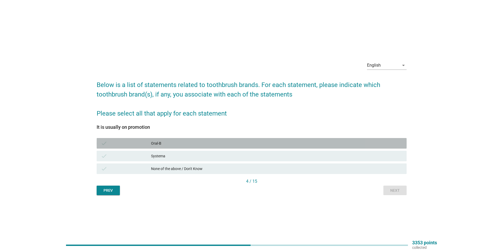
click at [380, 144] on div "Oral-B" at bounding box center [276, 143] width 251 height 6
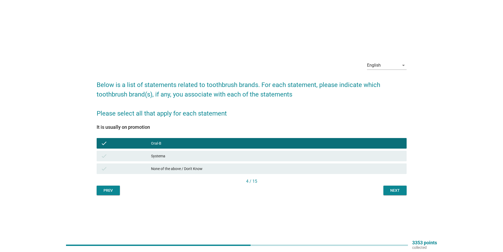
click at [397, 188] on div "Next" at bounding box center [395, 190] width 15 height 6
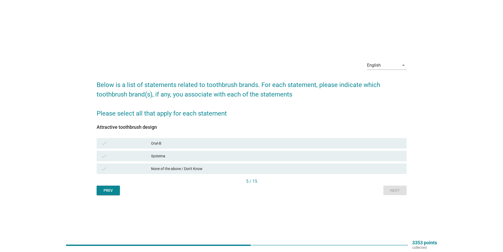
click at [379, 144] on div "Oral-B" at bounding box center [276, 143] width 251 height 6
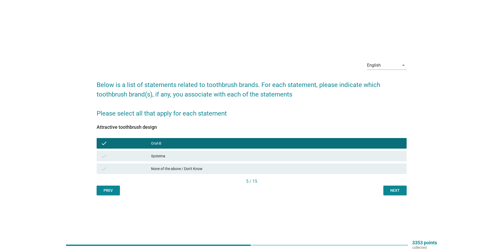
click at [398, 188] on div "Next" at bounding box center [395, 190] width 15 height 6
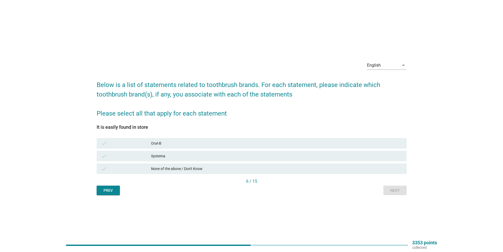
click at [342, 144] on div "Oral-B" at bounding box center [276, 143] width 251 height 6
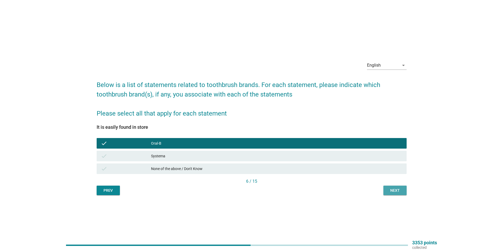
click at [394, 190] on div "Next" at bounding box center [395, 190] width 15 height 6
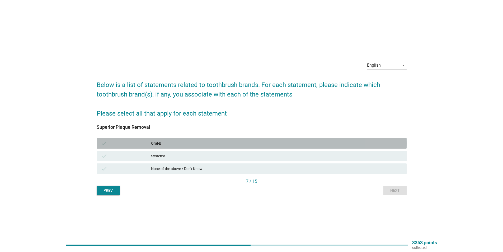
click at [300, 143] on div "Oral-B" at bounding box center [276, 143] width 251 height 6
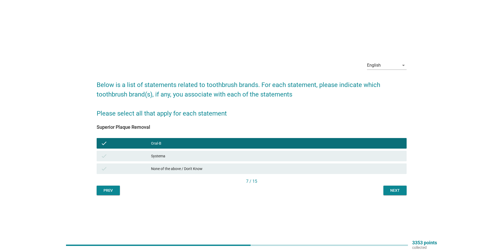
click at [299, 154] on div "Systema" at bounding box center [276, 156] width 251 height 6
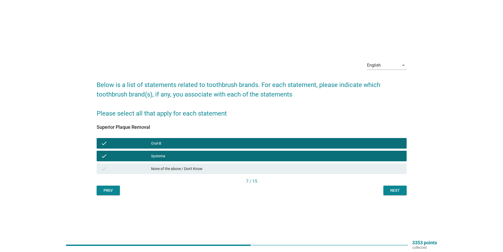
click at [399, 191] on div "Next" at bounding box center [395, 190] width 15 height 6
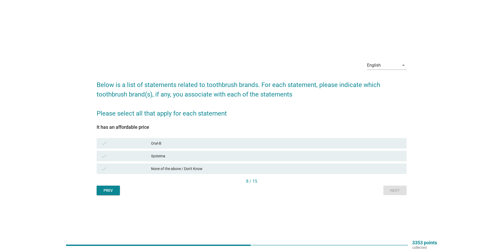
click at [373, 157] on div "Systema" at bounding box center [276, 156] width 251 height 6
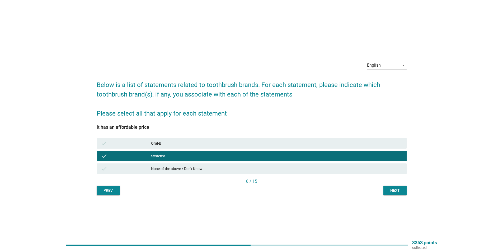
click at [397, 190] on div "Next" at bounding box center [395, 190] width 15 height 6
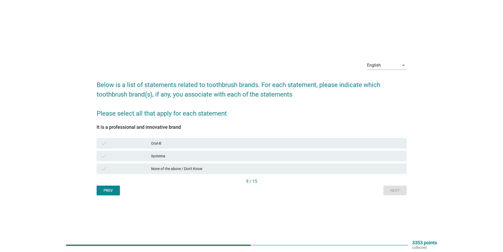
click at [351, 148] on div "check Oral-B" at bounding box center [252, 143] width 310 height 11
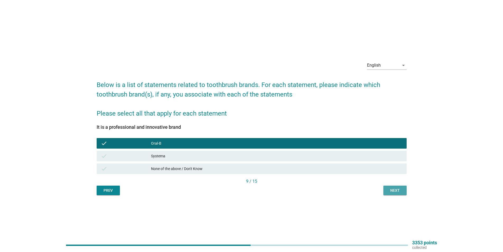
click at [398, 189] on div "Next" at bounding box center [395, 190] width 15 height 6
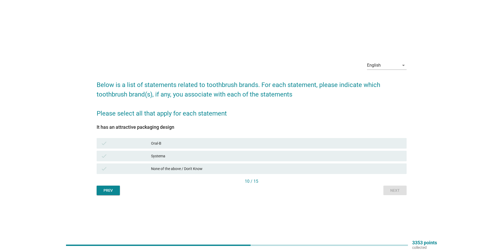
click at [361, 145] on div "Oral-B" at bounding box center [276, 143] width 251 height 6
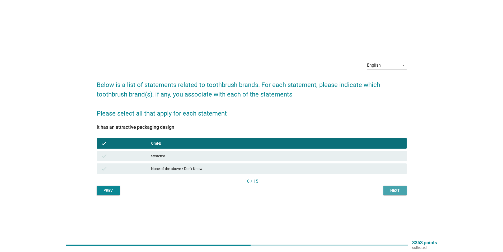
click at [403, 187] on button "Next" at bounding box center [394, 190] width 23 height 10
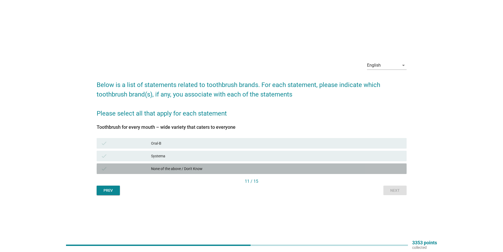
click at [340, 168] on div "None of the above / Don't Know" at bounding box center [276, 168] width 251 height 6
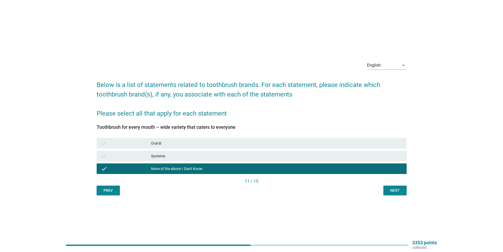
click at [400, 191] on div "Next" at bounding box center [395, 190] width 15 height 6
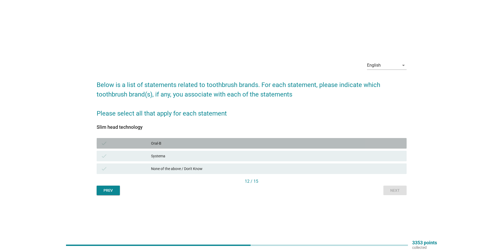
click at [313, 143] on div "Oral-B" at bounding box center [276, 143] width 251 height 6
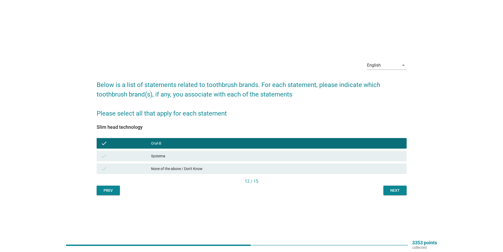
click at [387, 189] on button "Next" at bounding box center [394, 190] width 23 height 10
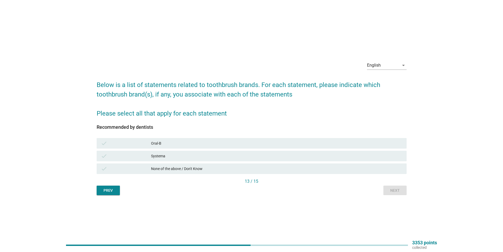
click at [347, 145] on div "Oral-B" at bounding box center [276, 143] width 251 height 6
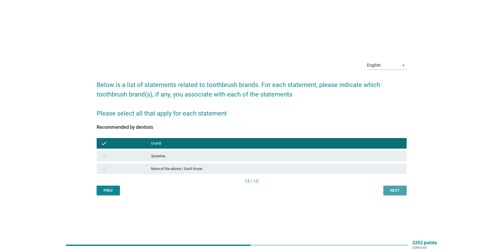
click at [394, 187] on div "Next" at bounding box center [395, 190] width 15 height 6
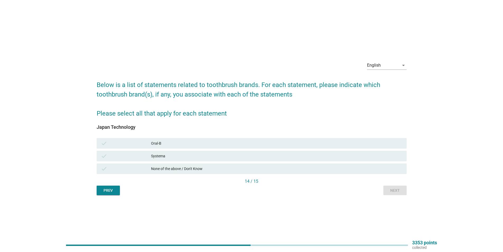
click at [341, 157] on div "Systema" at bounding box center [276, 156] width 251 height 6
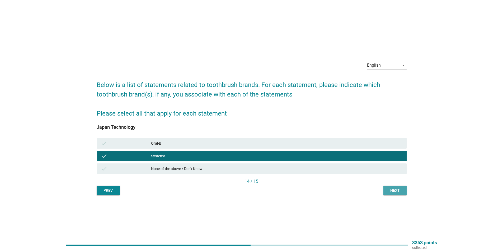
click at [390, 187] on button "Next" at bounding box center [394, 190] width 23 height 10
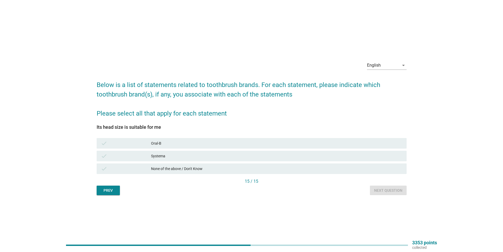
click at [349, 143] on div "Oral-B" at bounding box center [276, 143] width 251 height 6
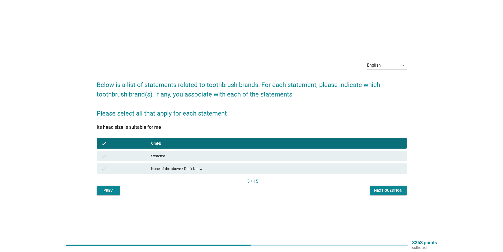
click at [389, 186] on button "Next question" at bounding box center [388, 190] width 37 height 10
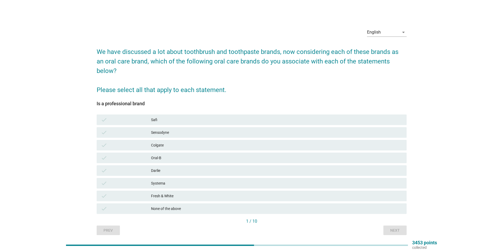
click at [216, 167] on div "Darlie" at bounding box center [276, 170] width 251 height 6
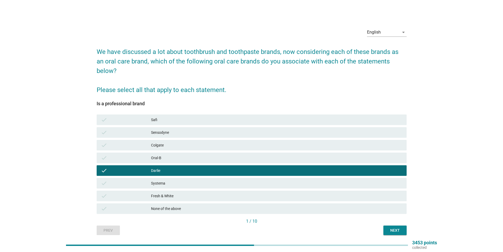
click at [210, 154] on div "Oral-B" at bounding box center [276, 157] width 251 height 6
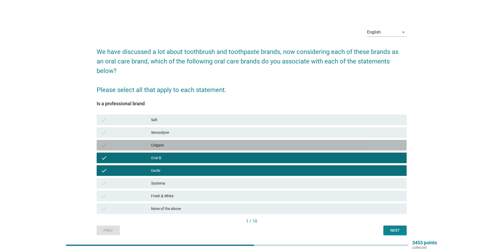
click at [212, 142] on div "Colgate" at bounding box center [276, 145] width 251 height 6
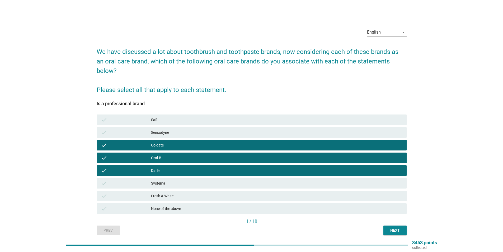
click at [391, 227] on div "Next" at bounding box center [395, 230] width 15 height 6
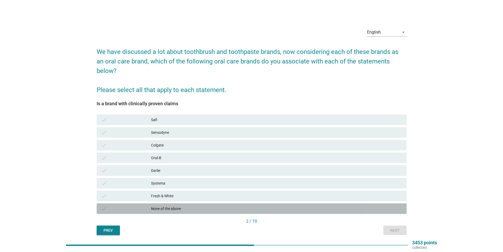
drag, startPoint x: 220, startPoint y: 200, endPoint x: 277, endPoint y: 208, distance: 57.6
click at [220, 205] on div "None of the above" at bounding box center [276, 208] width 251 height 6
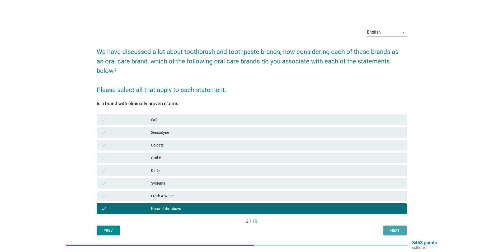
click at [390, 227] on div "Next" at bounding box center [395, 230] width 15 height 6
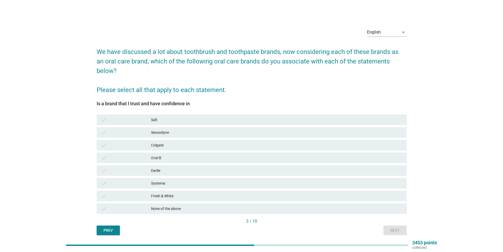
click at [186, 192] on div "Fresh & White" at bounding box center [276, 195] width 251 height 6
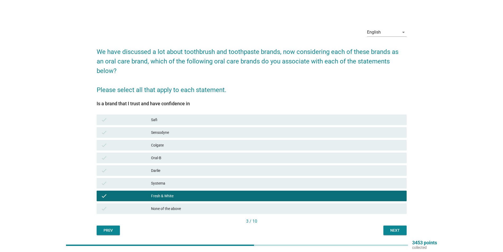
click at [182, 142] on div "Colgate" at bounding box center [276, 145] width 251 height 6
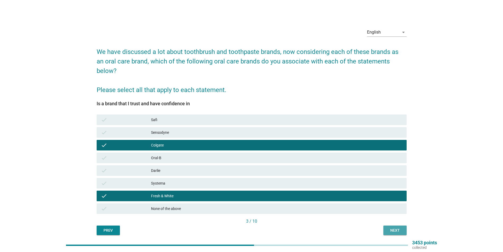
click at [392, 227] on div "Next" at bounding box center [395, 230] width 15 height 6
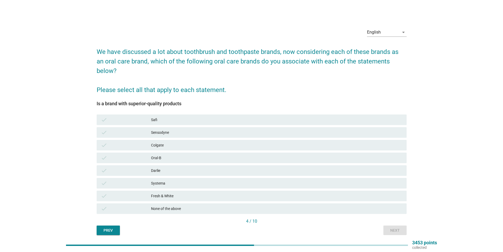
drag, startPoint x: 206, startPoint y: 165, endPoint x: 208, endPoint y: 164, distance: 2.7
click at [206, 167] on div "Darlie" at bounding box center [276, 170] width 251 height 6
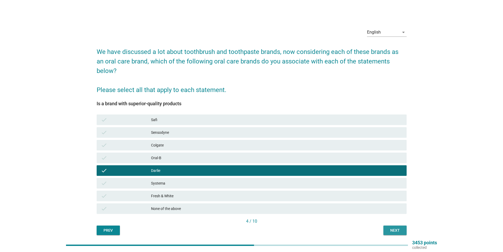
click at [388, 227] on div "Next" at bounding box center [395, 230] width 15 height 6
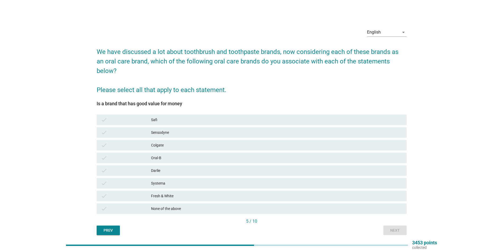
click at [214, 117] on div "check Safi" at bounding box center [252, 119] width 312 height 13
click at [205, 129] on div "Sensodyne" at bounding box center [276, 132] width 251 height 6
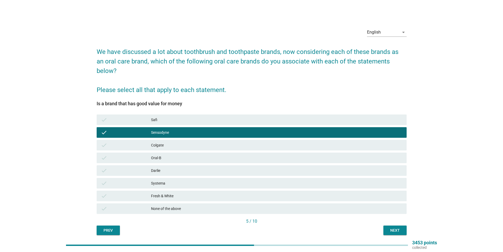
click at [198, 192] on div "Fresh & White" at bounding box center [276, 195] width 251 height 6
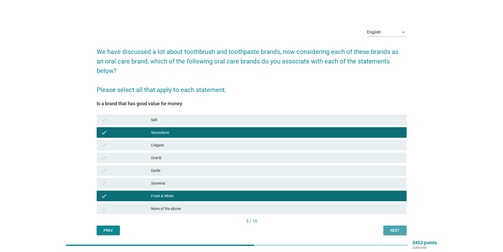
click at [391, 227] on div "Next" at bounding box center [395, 230] width 15 height 6
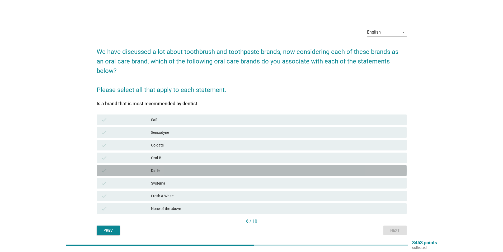
click at [213, 167] on div "Darlie" at bounding box center [276, 170] width 251 height 6
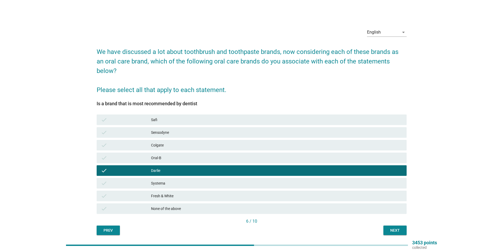
drag, startPoint x: 209, startPoint y: 173, endPoint x: 213, endPoint y: 173, distance: 3.4
click at [210, 180] on div "Systema" at bounding box center [276, 183] width 251 height 6
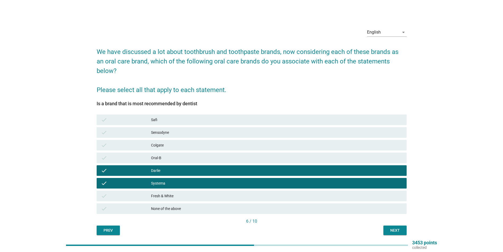
click at [395, 227] on div "Next" at bounding box center [395, 230] width 15 height 6
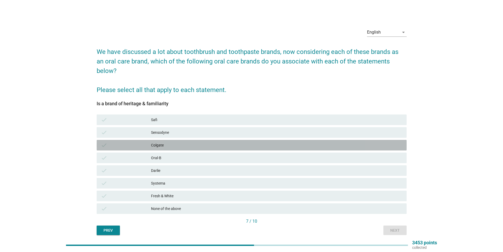
click at [220, 140] on div "check Colgate" at bounding box center [252, 145] width 310 height 11
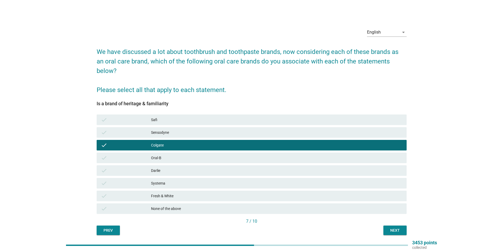
click at [217, 154] on div "Oral-B" at bounding box center [276, 157] width 251 height 6
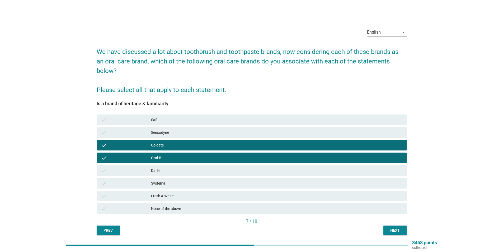
click at [395, 227] on div "Next" at bounding box center [395, 230] width 15 height 6
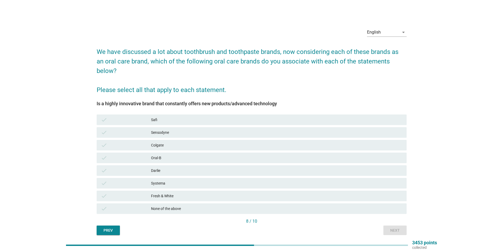
click at [206, 178] on div "check Systema" at bounding box center [252, 183] width 310 height 11
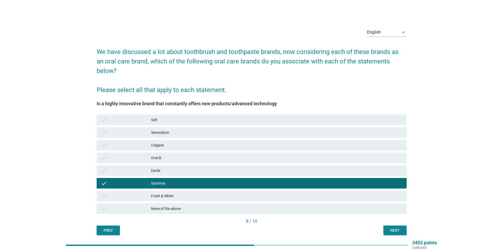
click at [389, 227] on div "Next" at bounding box center [395, 230] width 15 height 6
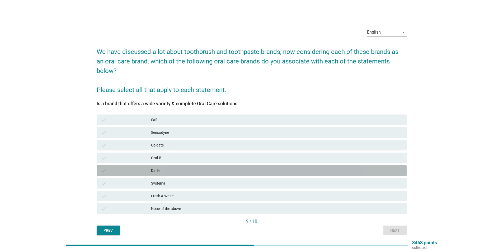
click at [208, 167] on div "Darlie" at bounding box center [276, 170] width 251 height 6
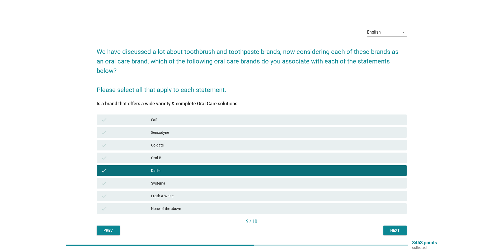
click at [394, 227] on div "Next" at bounding box center [395, 230] width 15 height 6
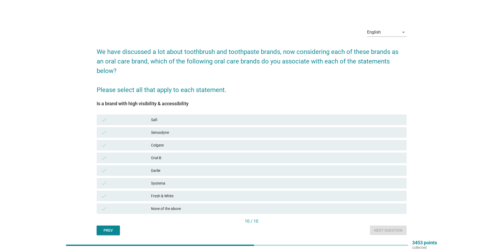
click at [227, 205] on div "None of the above" at bounding box center [276, 208] width 251 height 6
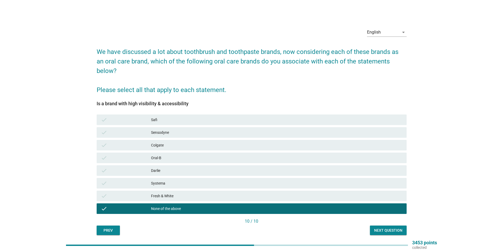
click at [381, 227] on div "Next question" at bounding box center [388, 230] width 28 height 6
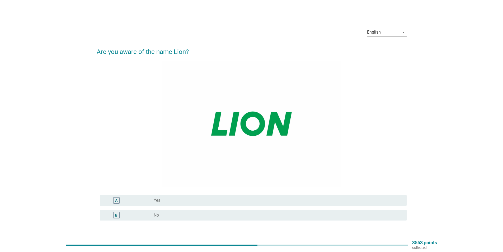
click at [190, 199] on div "radio_button_unchecked Yes" at bounding box center [276, 200] width 245 height 5
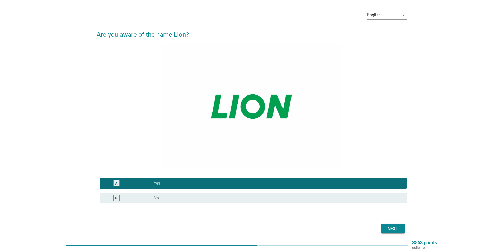
scroll to position [38, 0]
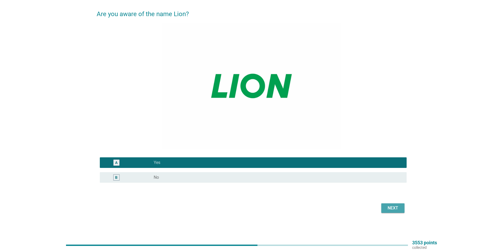
click at [393, 209] on div "Next" at bounding box center [393, 208] width 15 height 6
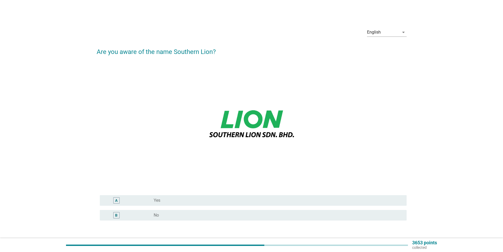
click at [190, 216] on div "radio_button_unchecked No" at bounding box center [276, 214] width 245 height 5
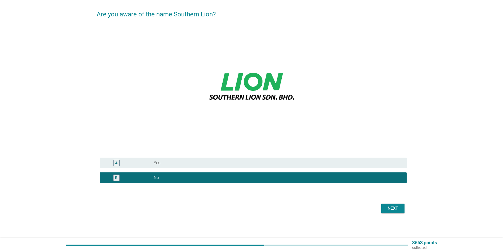
scroll to position [38, 0]
click at [394, 210] on div "Next" at bounding box center [393, 208] width 15 height 6
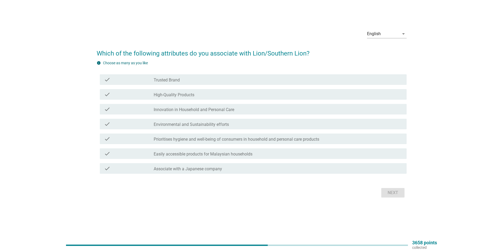
scroll to position [0, 0]
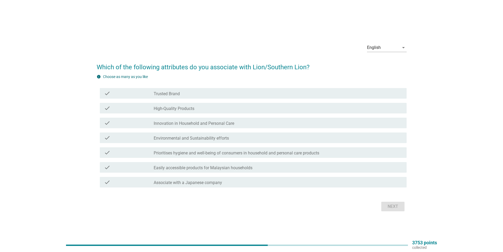
click at [225, 159] on div "check check_box_outline_blank Prioritises hygiene and well-being of consumers i…" at bounding box center [252, 152] width 310 height 15
click at [224, 156] on div "check check_box_outline_blank Prioritises hygiene and well-being of consumers i…" at bounding box center [253, 152] width 307 height 11
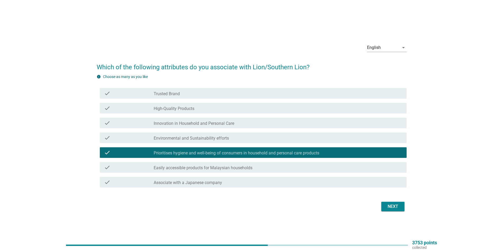
click at [403, 209] on button "Next" at bounding box center [392, 206] width 23 height 10
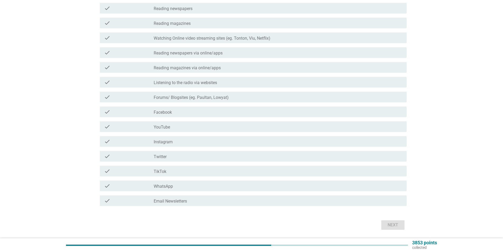
scroll to position [140, 0]
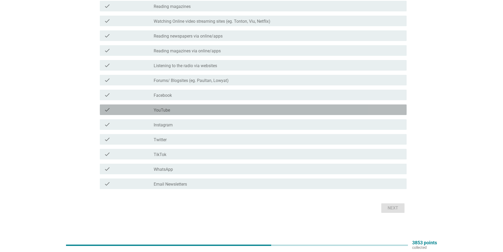
click at [188, 112] on div "check_box_outline_blank YouTube" at bounding box center [278, 109] width 249 height 6
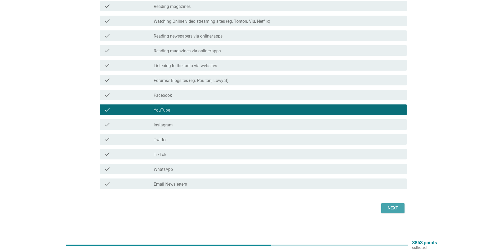
click at [394, 208] on div "Next" at bounding box center [393, 208] width 15 height 6
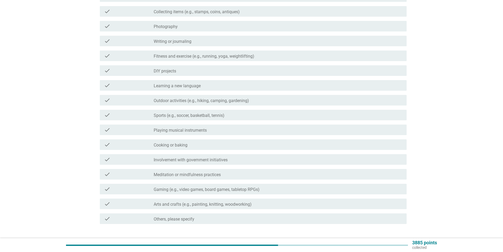
scroll to position [0, 0]
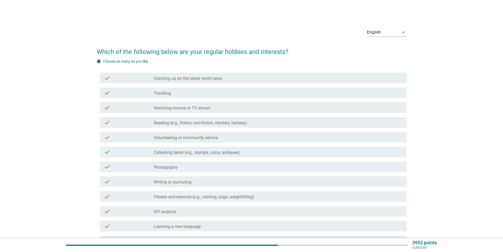
click at [215, 152] on label "Collecting items (e.g., stamps, coins, antiques)" at bounding box center [197, 152] width 86 height 5
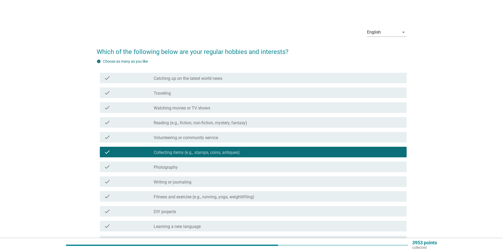
drag, startPoint x: 212, startPoint y: 162, endPoint x: 230, endPoint y: 166, distance: 17.8
click at [212, 163] on div "check check_box_outline_blank Photography" at bounding box center [253, 166] width 307 height 11
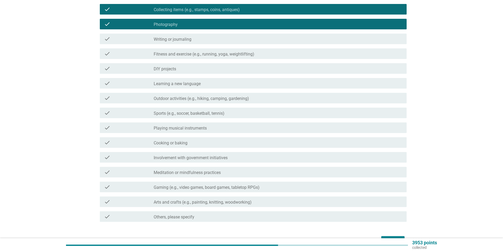
scroll to position [175, 0]
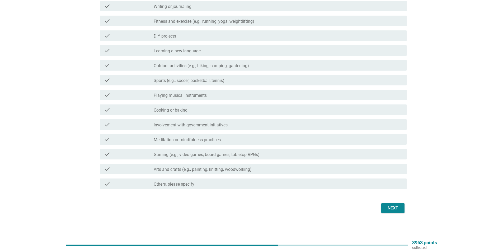
click at [387, 210] on div "Next" at bounding box center [393, 208] width 15 height 6
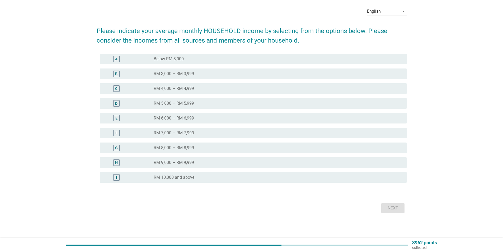
scroll to position [0, 0]
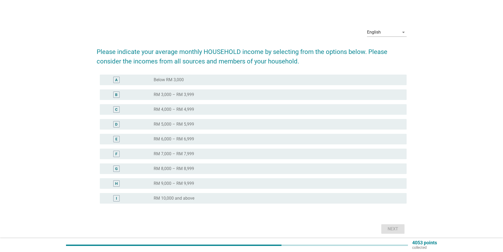
click at [179, 138] on label "RM 6,000 – RM 6,999" at bounding box center [174, 138] width 40 height 5
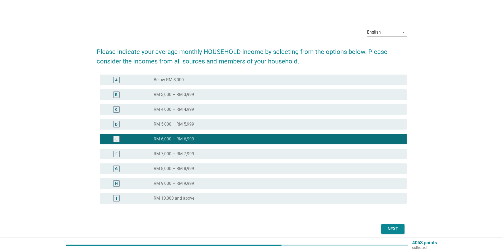
click at [396, 226] on div "Next" at bounding box center [393, 228] width 15 height 6
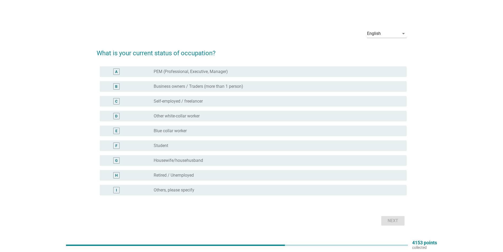
click at [224, 72] on label "PEM (Professional, Executive, Manager)" at bounding box center [191, 71] width 74 height 5
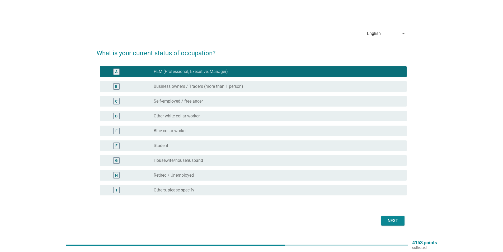
click at [398, 219] on div "Next" at bounding box center [393, 220] width 15 height 6
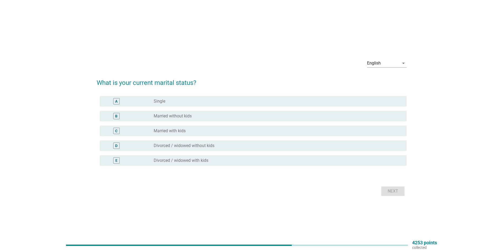
click at [184, 126] on div "C radio_button_unchecked Married with kids" at bounding box center [253, 130] width 307 height 11
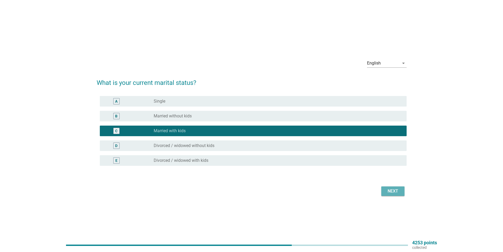
click at [387, 190] on div "Next" at bounding box center [393, 191] width 15 height 6
